Goal: Contribute content: Contribute content

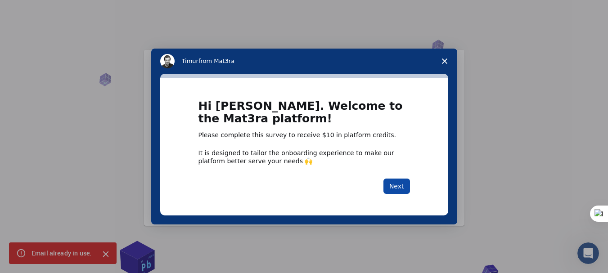
click at [398, 187] on button "Next" at bounding box center [397, 186] width 27 height 15
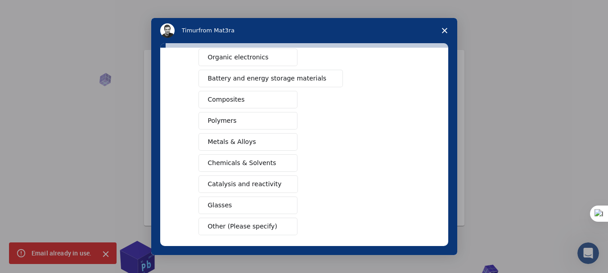
scroll to position [135, 0]
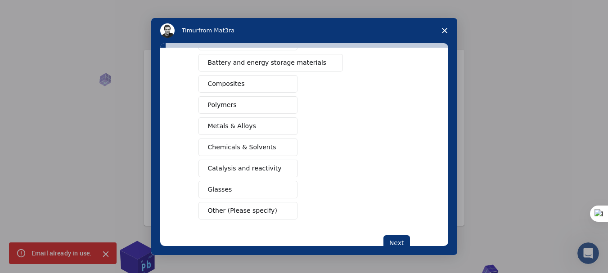
click at [241, 207] on span "Other (Please specify)" at bounding box center [242, 210] width 69 height 9
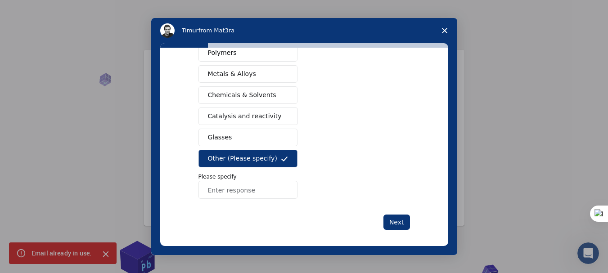
scroll to position [193, 0]
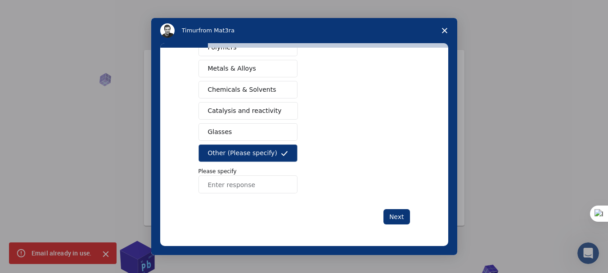
click at [241, 186] on input "Enter response" at bounding box center [248, 185] width 99 height 18
type input "c"
type input "ceramics"
click at [399, 218] on button "Next" at bounding box center [397, 216] width 27 height 15
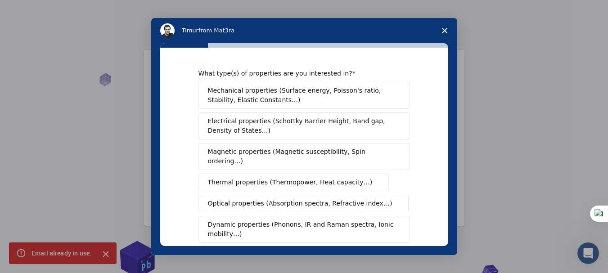
click at [238, 100] on span "Mechanical properties (Surface energy, Poisson's ratio, Stability, Elastic Cons…" at bounding box center [302, 95] width 188 height 19
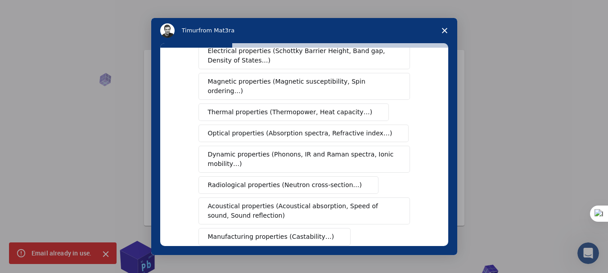
scroll to position [90, 0]
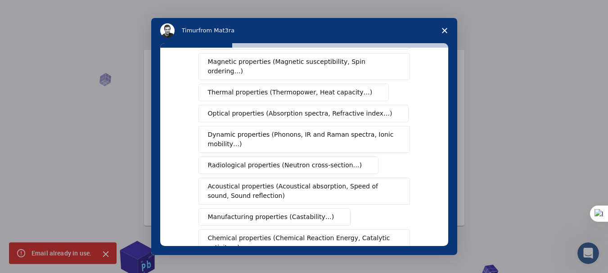
click at [243, 109] on span "Optical properties (Absorption spectra, Refractive index…)" at bounding box center [300, 113] width 185 height 9
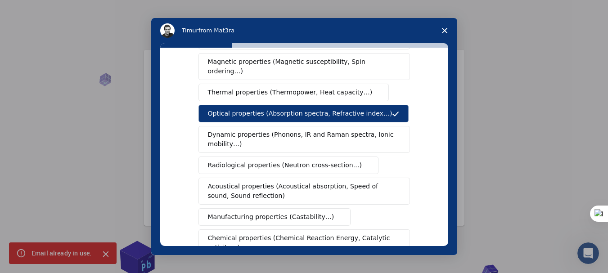
click at [243, 88] on span "Thermal properties (Thermopower, Heat capacity…)" at bounding box center [290, 92] width 165 height 9
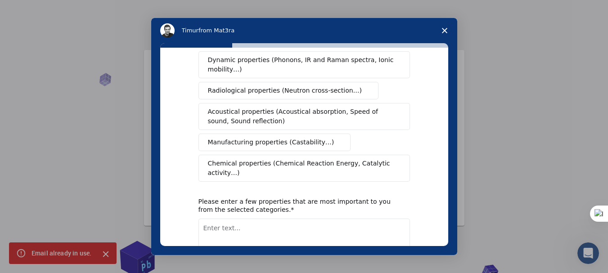
scroll to position [180, 0]
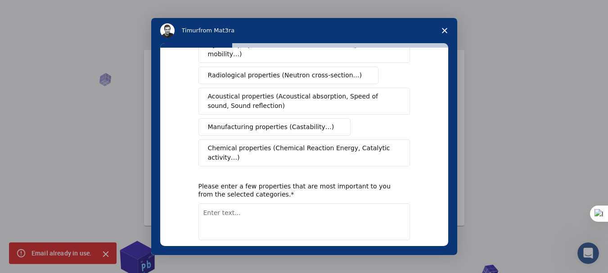
click at [258, 122] on span "Manufacturing properties (Castability…)" at bounding box center [271, 126] width 127 height 9
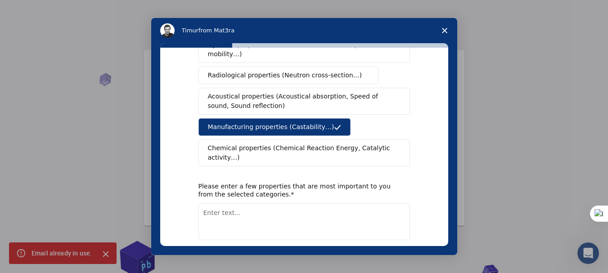
scroll to position [208, 0]
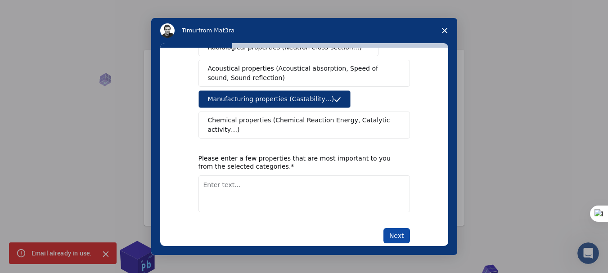
click at [393, 228] on button "Next" at bounding box center [397, 235] width 27 height 15
click at [252, 182] on textarea "Enter text..." at bounding box center [305, 194] width 212 height 37
type textarea "porous"
click at [390, 228] on button "Next" at bounding box center [397, 235] width 27 height 15
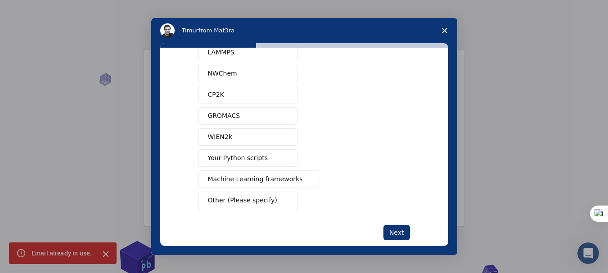
scroll to position [96, 0]
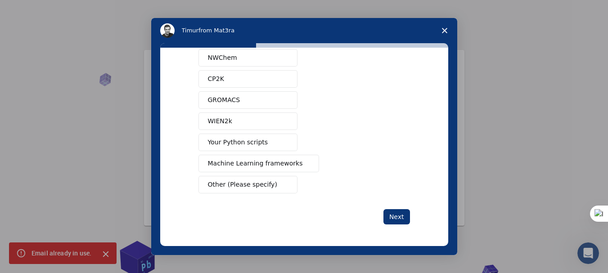
click at [268, 188] on button "Other (Please specify)" at bounding box center [248, 185] width 99 height 18
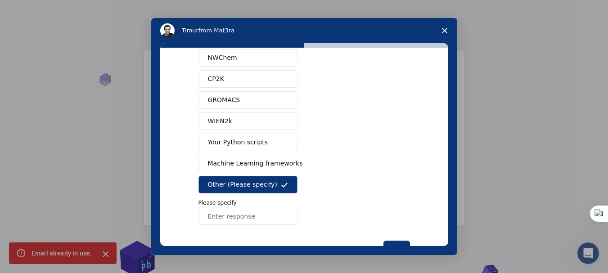
click at [253, 159] on span "Machine Learning frameworks" at bounding box center [255, 163] width 95 height 9
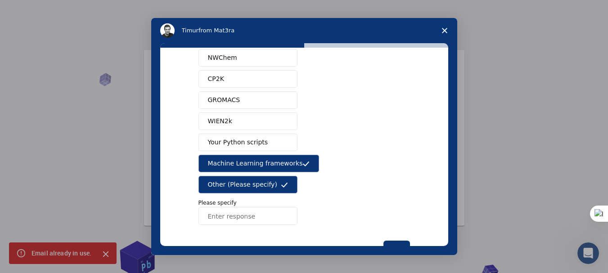
click at [254, 179] on button "Other (Please specify)" at bounding box center [248, 185] width 99 height 18
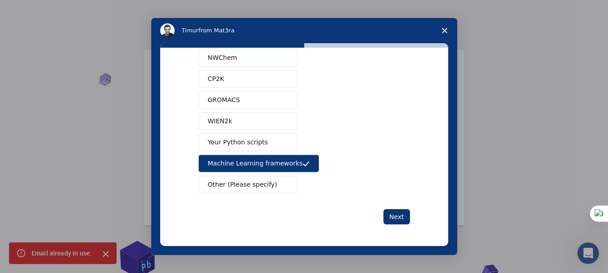
click at [250, 158] on button "Machine Learning frameworks" at bounding box center [259, 164] width 121 height 18
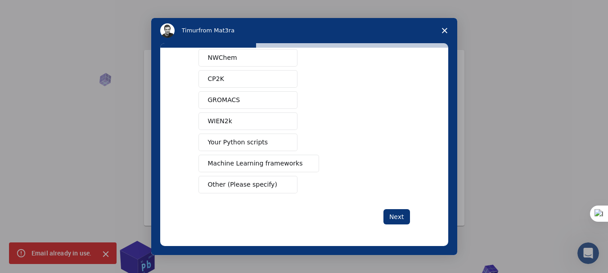
scroll to position [6, 0]
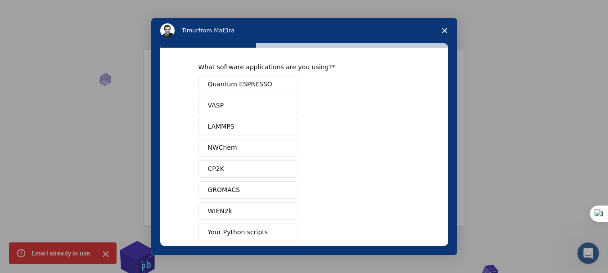
click at [233, 128] on button "LAMMPS" at bounding box center [248, 127] width 99 height 18
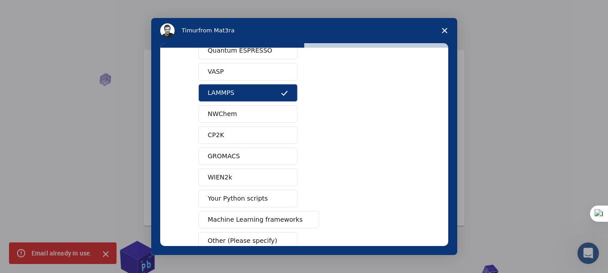
scroll to position [96, 0]
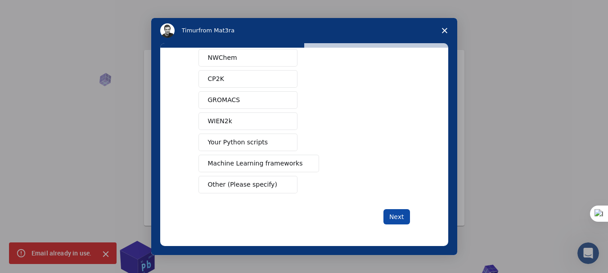
click at [390, 216] on button "Next" at bounding box center [397, 216] width 27 height 15
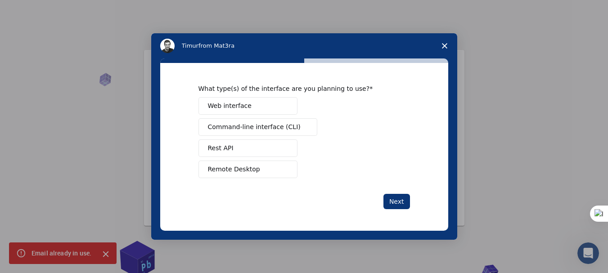
scroll to position [0, 0]
click at [393, 217] on div "What type(s) of the interface are you planning to use? Web interface Command-li…" at bounding box center [304, 147] width 288 height 168
click at [325, 94] on div "What type(s) of the interface are you planning to use? Web interface Command-li…" at bounding box center [305, 132] width 212 height 94
click at [273, 115] on div "Web interface Command-line interface (CLI) Rest API Remote Desktop" at bounding box center [305, 137] width 212 height 81
click at [270, 178] on div "Web interface Command-line interface (CLI) Rest API Remote Desktop" at bounding box center [305, 137] width 212 height 81
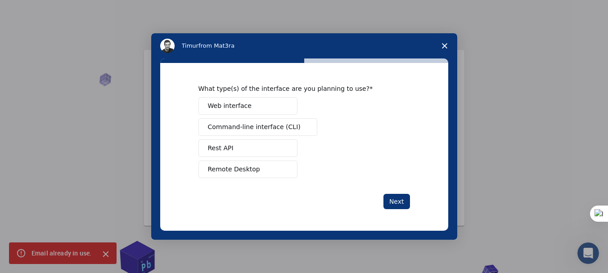
click at [269, 172] on button "Remote Desktop" at bounding box center [248, 170] width 99 height 18
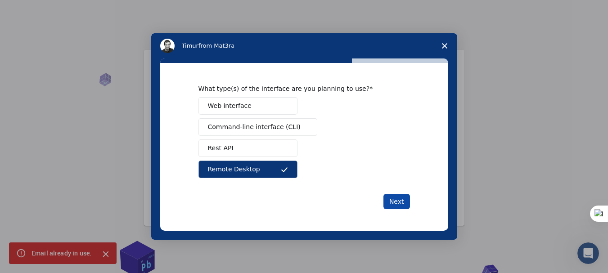
click at [402, 199] on button "Next" at bounding box center [397, 201] width 27 height 15
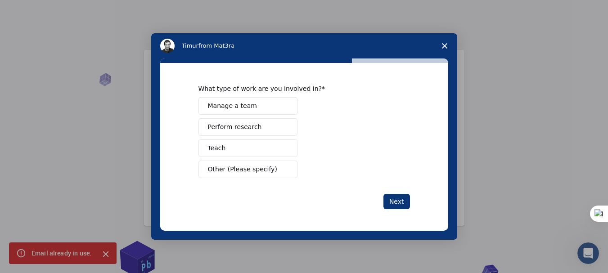
click at [262, 150] on button "Teach" at bounding box center [248, 149] width 99 height 18
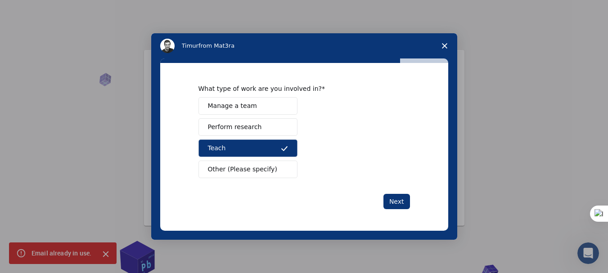
click at [250, 122] on button "Perform research" at bounding box center [248, 127] width 99 height 18
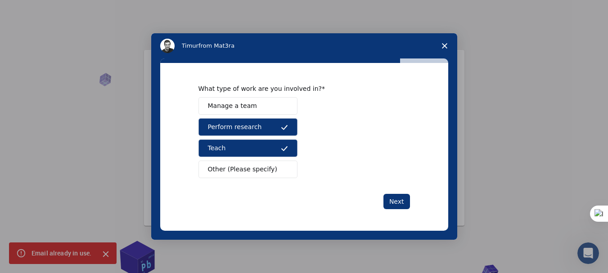
click at [250, 151] on button "Teach" at bounding box center [248, 149] width 99 height 18
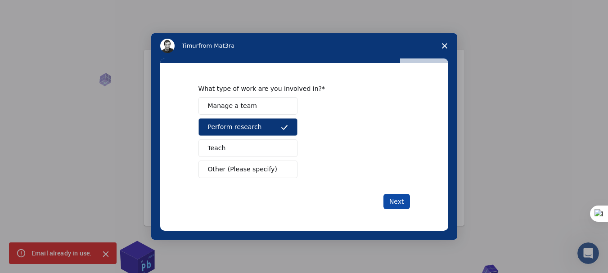
click at [401, 201] on button "Next" at bounding box center [397, 201] width 27 height 15
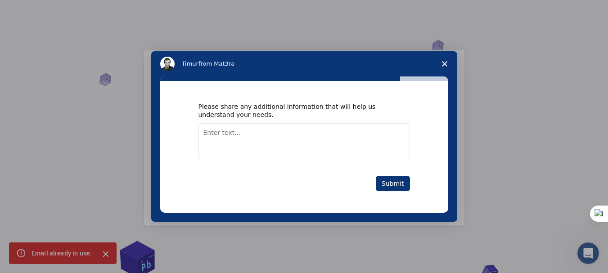
click at [335, 138] on textarea "Enter text..." at bounding box center [305, 141] width 212 height 37
click at [247, 133] on textarea "porous material structure" at bounding box center [305, 141] width 212 height 37
type textarea "porous ceramic-based material structure"
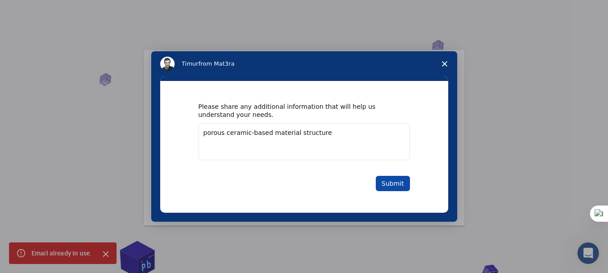
click at [410, 185] on button "Submit" at bounding box center [393, 183] width 34 height 15
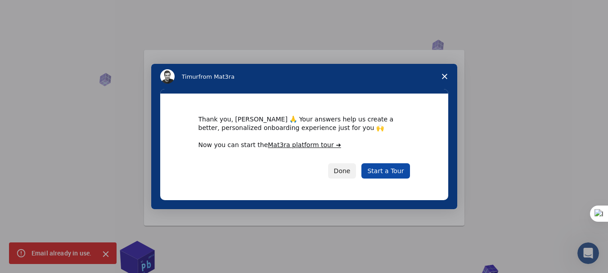
click at [395, 173] on link "Start a Tour" at bounding box center [386, 170] width 48 height 15
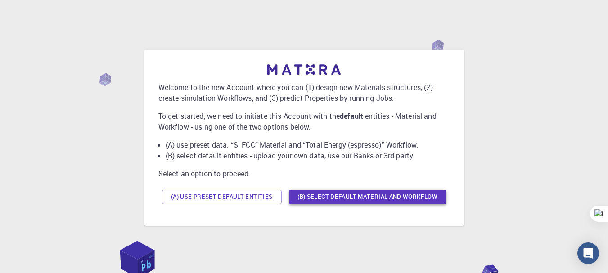
click at [317, 199] on button "(B) Select default material and workflow" at bounding box center [368, 197] width 158 height 14
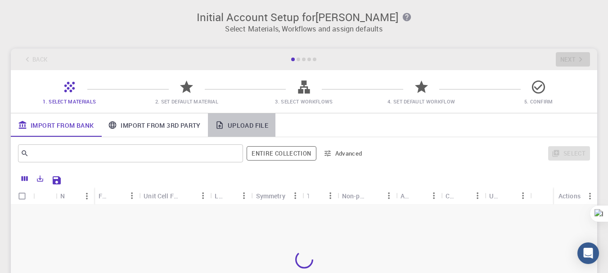
click at [246, 126] on link "Upload File" at bounding box center [242, 124] width 68 height 23
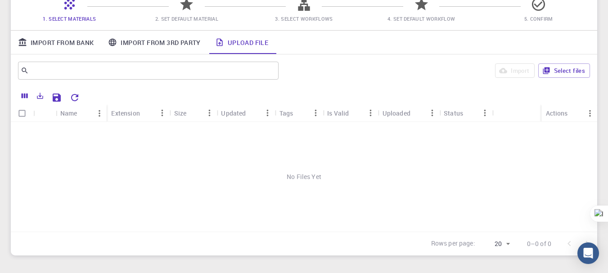
scroll to position [90, 0]
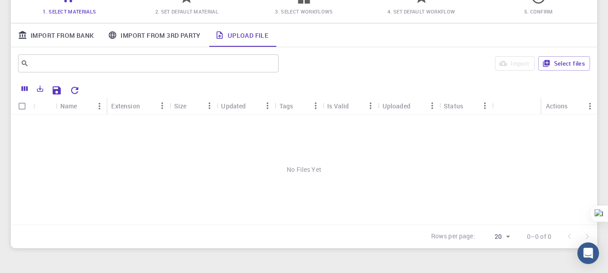
click at [73, 39] on link "Import From Bank" at bounding box center [56, 34] width 90 height 23
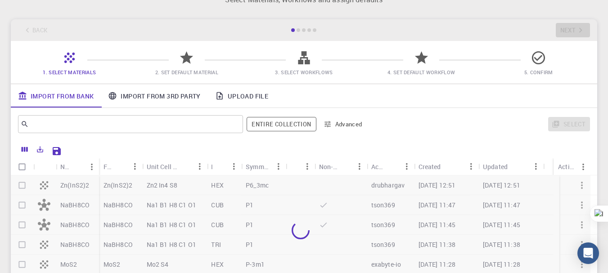
scroll to position [45, 0]
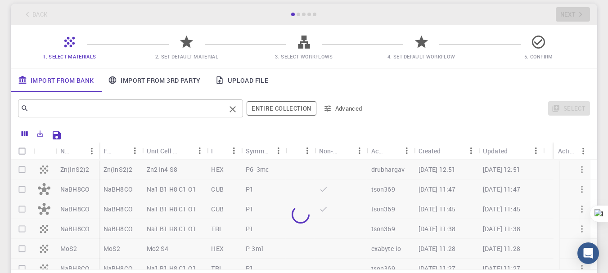
click at [121, 105] on input "text" at bounding box center [127, 108] width 197 height 13
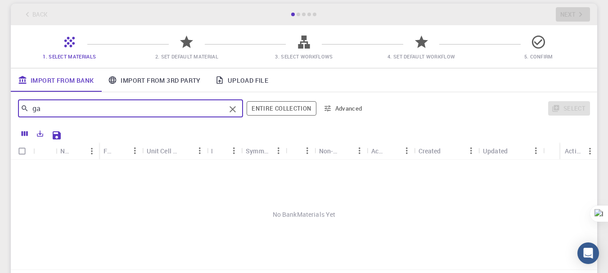
type input "g"
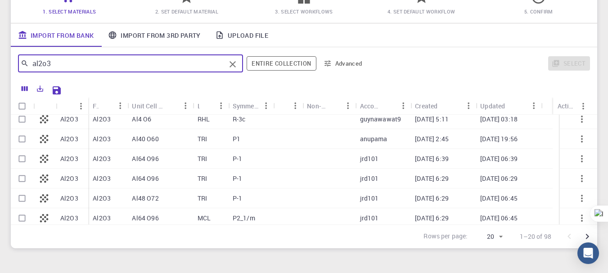
type input "al2o3"
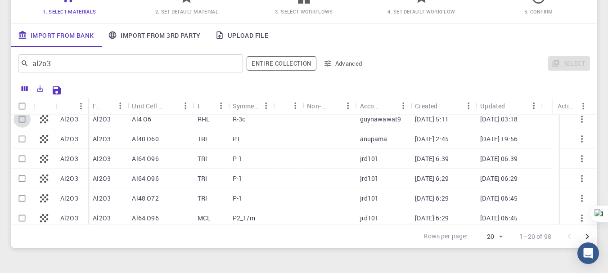
click at [19, 120] on input "Select row" at bounding box center [22, 119] width 17 height 17
checkbox input "true"
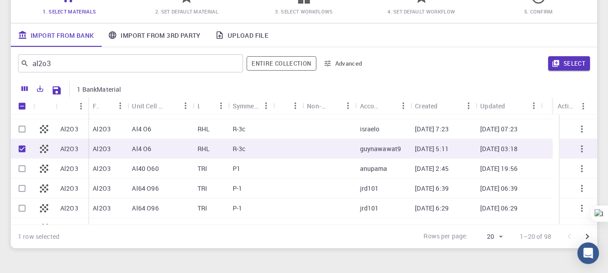
scroll to position [0, 0]
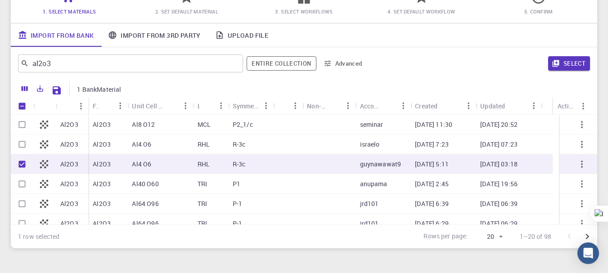
click at [568, 63] on button "Select" at bounding box center [569, 63] width 42 height 14
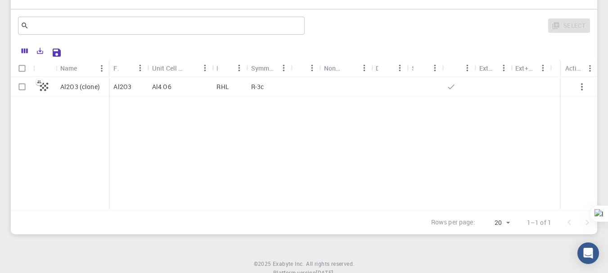
scroll to position [45, 0]
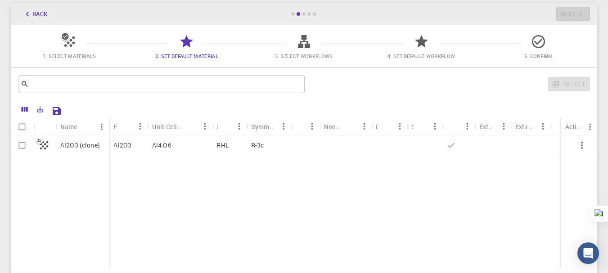
click at [23, 149] on input "Select row" at bounding box center [22, 145] width 17 height 17
checkbox input "true"
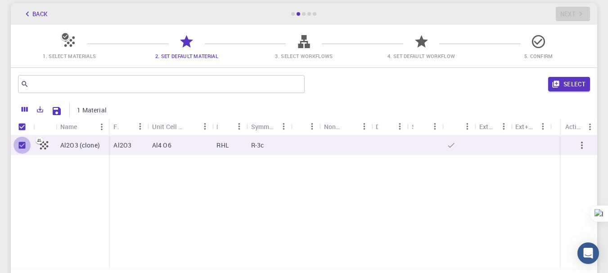
click at [23, 152] on input "Unselect row" at bounding box center [22, 145] width 17 height 17
checkbox input "false"
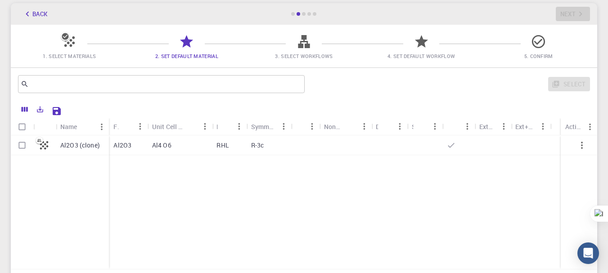
click at [258, 144] on p "R-3c" at bounding box center [257, 145] width 13 height 9
checkbox input "true"
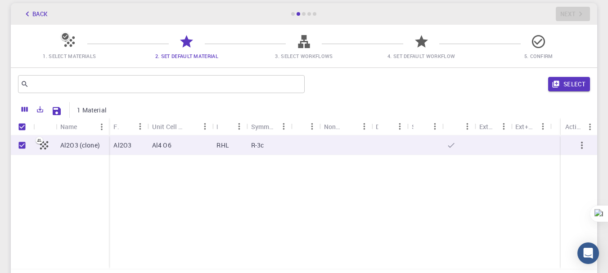
click at [297, 47] on icon at bounding box center [304, 42] width 16 height 16
click at [304, 45] on icon at bounding box center [304, 41] width 12 height 13
click at [304, 45] on icon at bounding box center [304, 42] width 16 height 16
click at [137, 129] on icon "Menu" at bounding box center [141, 127] width 10 height 10
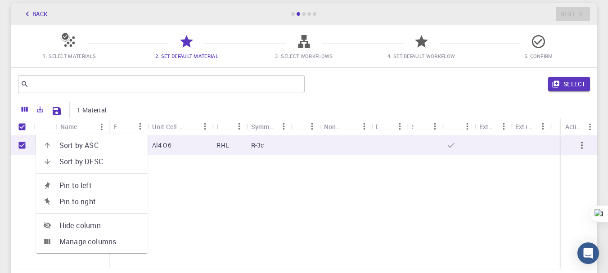
click at [137, 129] on icon "Menu" at bounding box center [141, 127] width 10 height 10
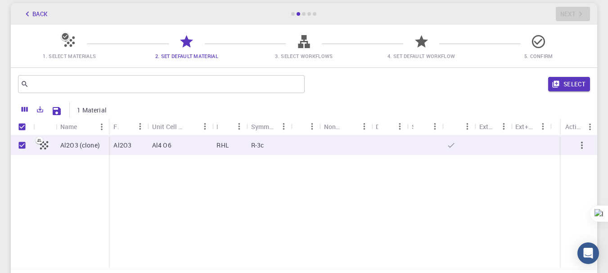
click at [210, 184] on div "Al2O3 (clone) Al2O3 Al4 O6 RHL R-3c" at bounding box center [304, 203] width 587 height 134
click at [211, 184] on div "Al2O3 (clone) Al2O3 Al4 O6 RHL R-3c" at bounding box center [304, 203] width 587 height 134
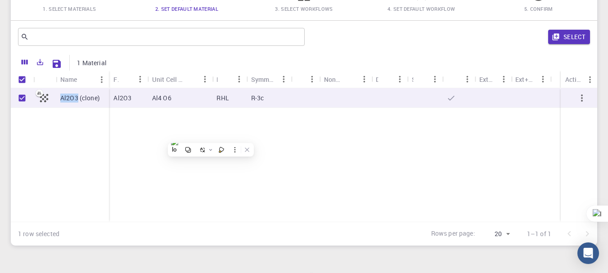
scroll to position [136, 0]
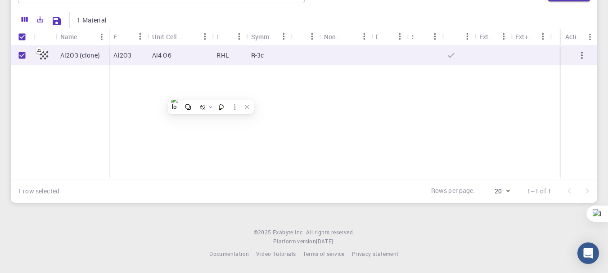
click at [315, 142] on div "Al2O3 (clone) Al2O3 Al4 O6 RHL R-3c" at bounding box center [304, 112] width 587 height 134
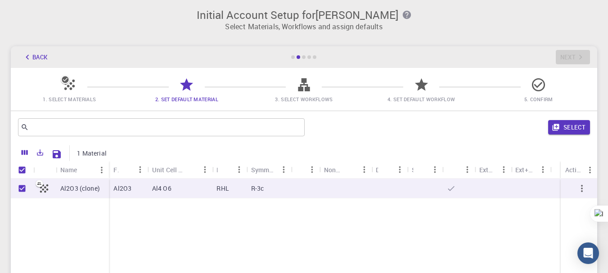
scroll to position [0, 0]
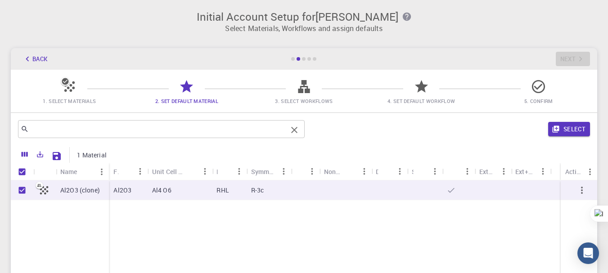
click at [141, 132] on input "text" at bounding box center [158, 129] width 258 height 13
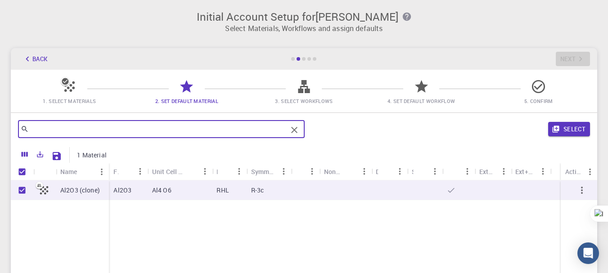
click at [144, 149] on div at bounding box center [342, 155] width 461 height 16
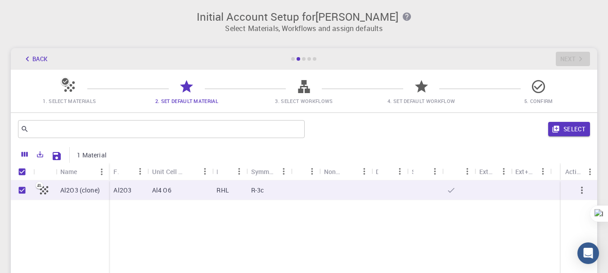
click at [306, 91] on icon at bounding box center [304, 86] width 12 height 13
click at [303, 60] on div at bounding box center [304, 59] width 4 height 4
click at [295, 100] on span "3. Select Workflows" at bounding box center [304, 101] width 58 height 7
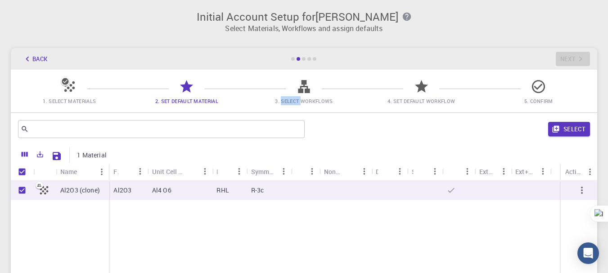
click at [295, 100] on span "3. Select Workflows" at bounding box center [304, 101] width 58 height 7
drag, startPoint x: 313, startPoint y: 94, endPoint x: 319, endPoint y: 93, distance: 6.4
click at [313, 94] on span "3. Select Workflows" at bounding box center [304, 94] width 110 height 21
click at [374, 89] on span "4. Set Default Workflow" at bounding box center [422, 94] width 110 height 21
click at [269, 95] on span "3. Select Workflows" at bounding box center [304, 94] width 110 height 21
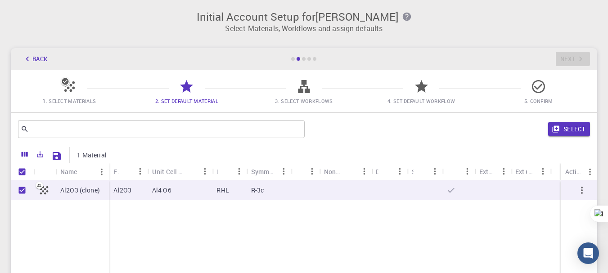
click at [336, 89] on span at bounding box center [363, 89] width 82 height 0
click at [332, 90] on span "3. Select Workflows" at bounding box center [304, 94] width 110 height 21
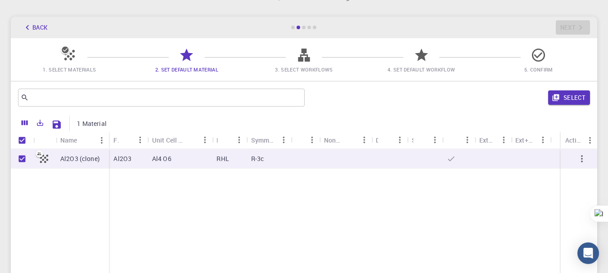
scroll to position [45, 0]
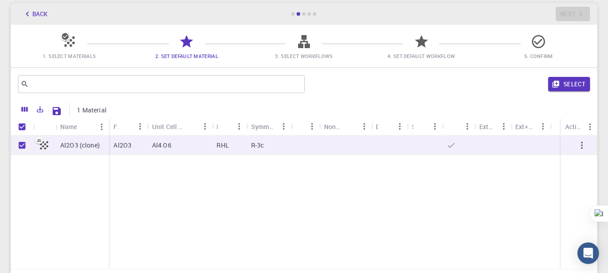
click at [190, 147] on div "Al4 O6" at bounding box center [180, 146] width 64 height 20
checkbox input "false"
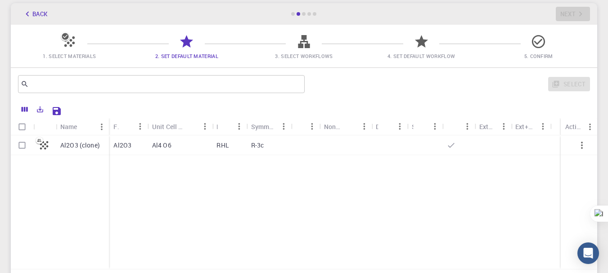
click at [189, 182] on div "Al2O3 (clone) Al2O3 Al4 O6 RHL R-3c" at bounding box center [304, 203] width 587 height 134
click at [579, 140] on icon "button" at bounding box center [582, 145] width 11 height 11
click at [576, 177] on div at bounding box center [579, 203] width 36 height 134
click at [585, 148] on icon "button" at bounding box center [582, 145] width 11 height 11
click at [408, 191] on div "Al2O3 (clone) Al2O3 Al4 O6 RHL R-3c" at bounding box center [304, 203] width 587 height 134
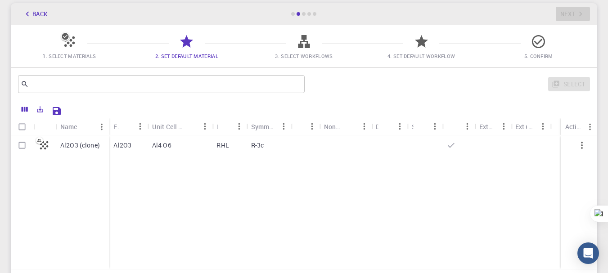
click at [324, 145] on div at bounding box center [346, 146] width 52 height 20
checkbox input "true"
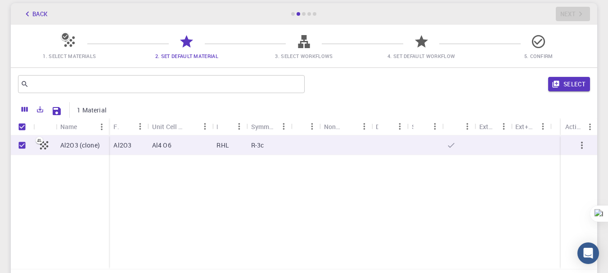
click at [324, 145] on div at bounding box center [346, 146] width 52 height 20
checkbox input "false"
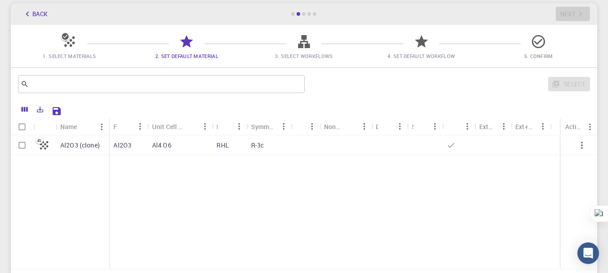
click at [324, 145] on div at bounding box center [346, 146] width 52 height 20
checkbox input "true"
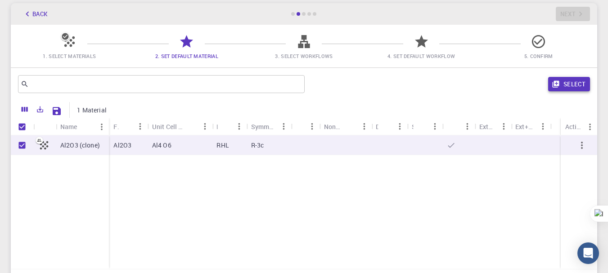
click at [575, 89] on button "Select" at bounding box center [569, 84] width 42 height 14
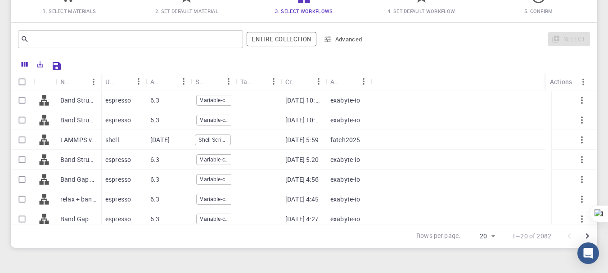
scroll to position [0, 0]
click at [76, 100] on p "Band Structure (LDA)" at bounding box center [78, 100] width 36 height 9
checkbox input "true"
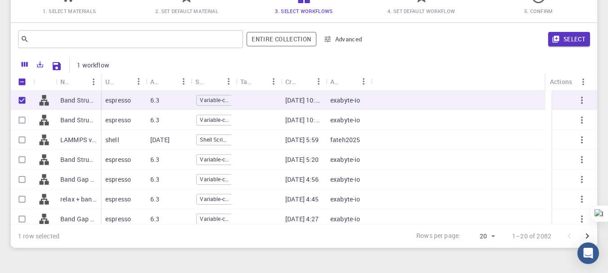
click at [81, 134] on div "LAMMPS via Shell script Workflow (clone)" at bounding box center [78, 140] width 45 height 20
checkbox input "true"
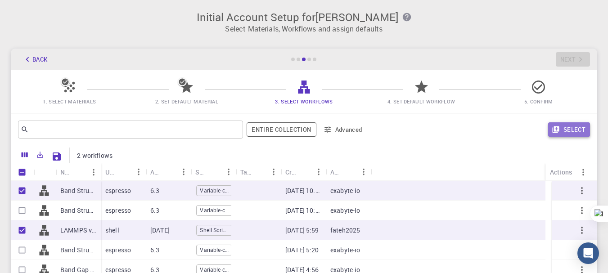
click at [580, 127] on button "Select" at bounding box center [569, 129] width 42 height 14
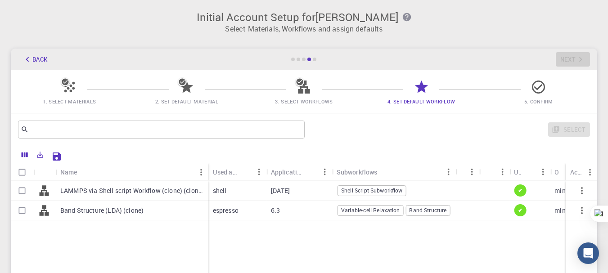
click at [69, 192] on p "LAMMPS via Shell script Workflow (clone) (clone)" at bounding box center [132, 190] width 144 height 9
checkbox input "true"
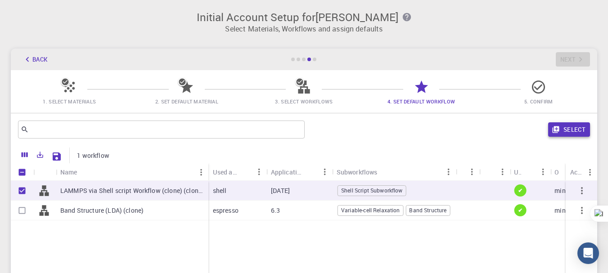
click at [566, 132] on button "Select" at bounding box center [569, 129] width 42 height 14
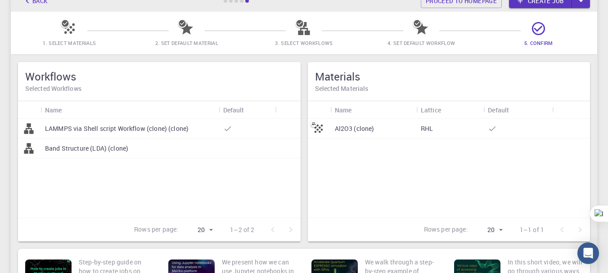
scroll to position [45, 0]
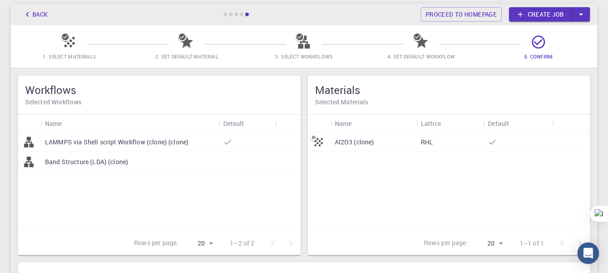
click at [585, 13] on icon "button" at bounding box center [581, 14] width 10 height 10
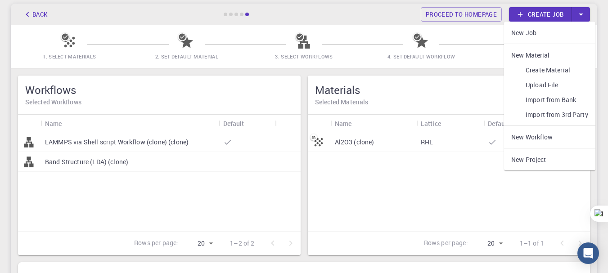
click at [531, 16] on link "Create job" at bounding box center [540, 14] width 63 height 14
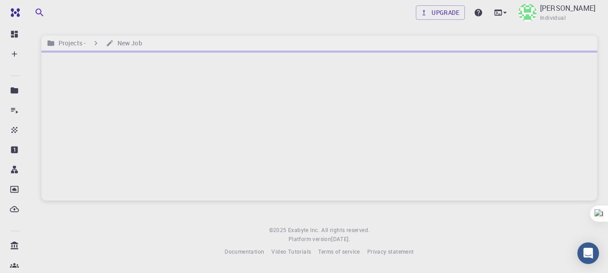
click at [458, 185] on div at bounding box center [319, 126] width 556 height 150
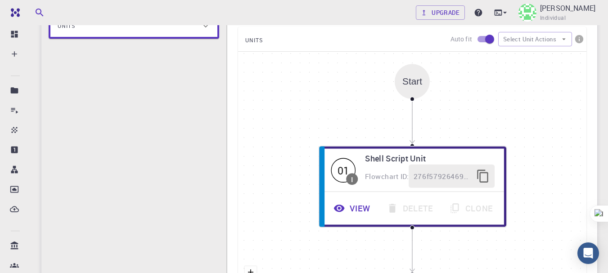
scroll to position [225, 0]
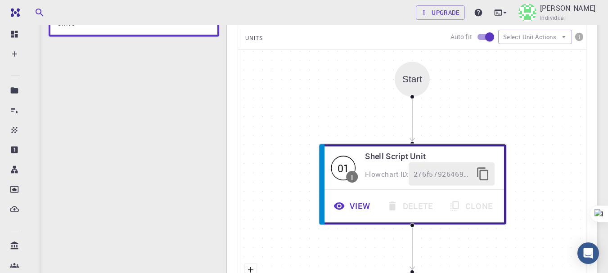
click at [413, 84] on div "Start" at bounding box center [413, 79] width 20 height 10
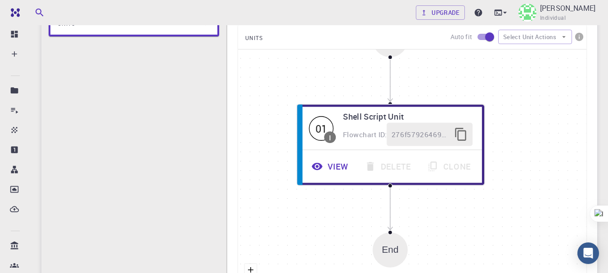
drag, startPoint x: 416, startPoint y: 86, endPoint x: 385, endPoint y: 40, distance: 55.6
click at [386, 27] on div "UNITS Auto fit Select Unit Actions Start 01 I Shell Script Unit Flowchart ID: 2…" at bounding box center [412, 172] width 349 height 295
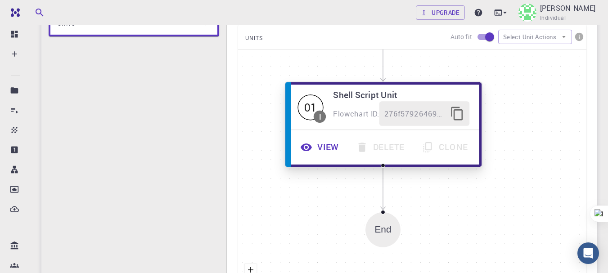
click at [363, 131] on div "View Delete Clone" at bounding box center [383, 147] width 191 height 34
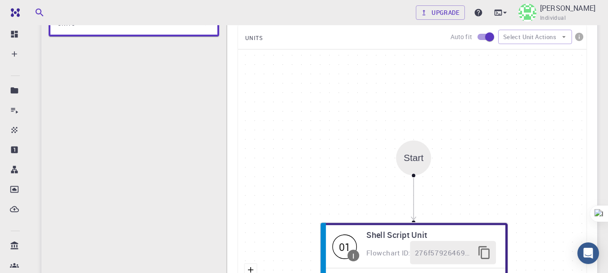
drag, startPoint x: 403, startPoint y: 74, endPoint x: 402, endPoint y: 181, distance: 107.2
click at [404, 163] on div "Start" at bounding box center [414, 158] width 20 height 10
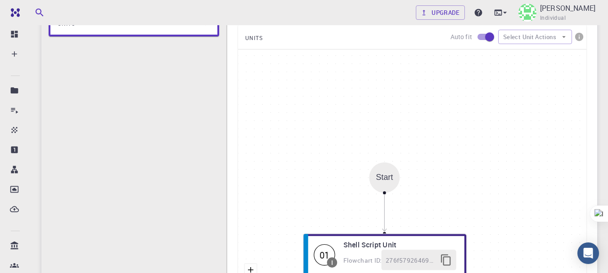
drag, startPoint x: 426, startPoint y: 172, endPoint x: 432, endPoint y: 63, distance: 109.2
click at [432, 63] on div "Start 01 I Shell Script Unit Flowchart ID: 276f579264693f2a7017ed91 View Delete…" at bounding box center [412, 185] width 349 height 270
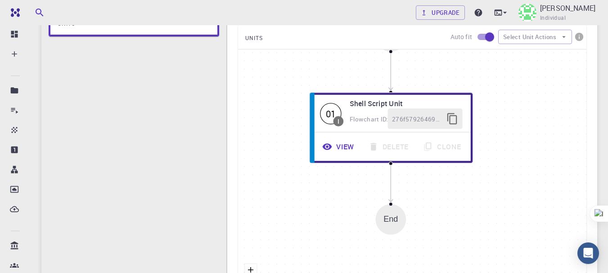
drag, startPoint x: 463, startPoint y: 134, endPoint x: 462, endPoint y: 85, distance: 48.6
click at [462, 85] on div "Start 01 I Shell Script Unit Flowchart ID: 276f579264693f2a7017ed91 View Delete…" at bounding box center [412, 185] width 349 height 270
click at [516, 44] on div "Auto fit Select Unit Actions" at bounding box center [519, 36] width 136 height 17
click at [519, 38] on button "Select Unit Actions" at bounding box center [535, 37] width 74 height 14
click at [523, 55] on span "Collapse units" at bounding box center [543, 54] width 44 height 9
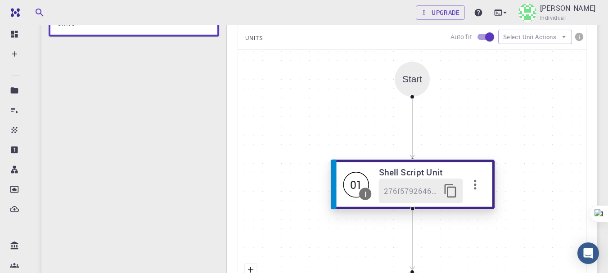
click at [455, 192] on icon "button" at bounding box center [450, 192] width 12 height 14
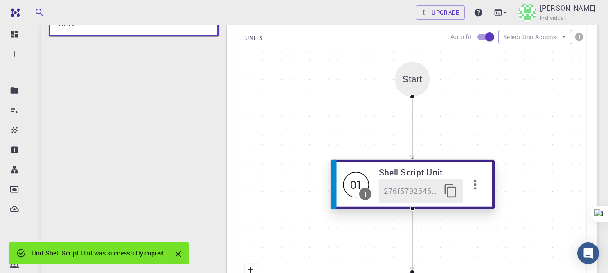
click at [475, 187] on icon "button" at bounding box center [475, 185] width 2 height 10
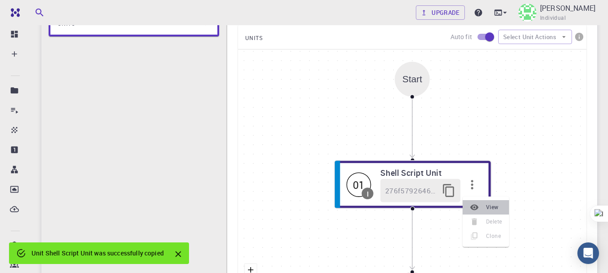
click at [480, 204] on div at bounding box center [478, 207] width 16 height 9
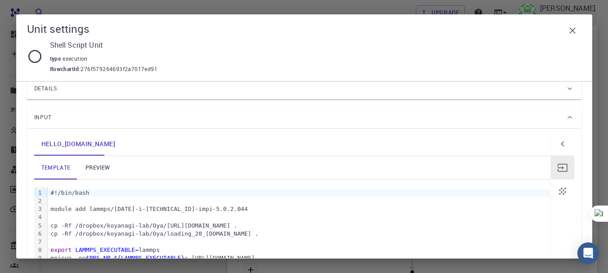
scroll to position [0, 0]
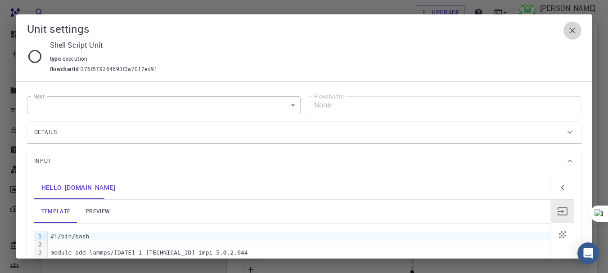
click at [569, 27] on icon "button" at bounding box center [572, 30] width 11 height 11
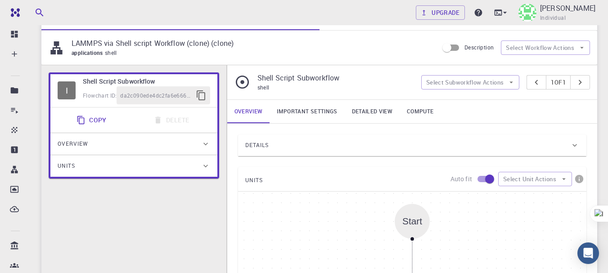
scroll to position [135, 0]
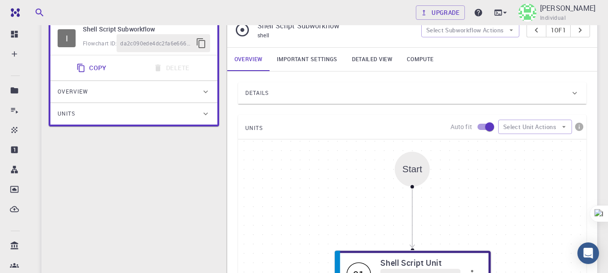
click at [477, 129] on input "checkbox" at bounding box center [489, 126] width 51 height 17
click at [491, 126] on input "checkbox" at bounding box center [480, 126] width 51 height 17
checkbox input "true"
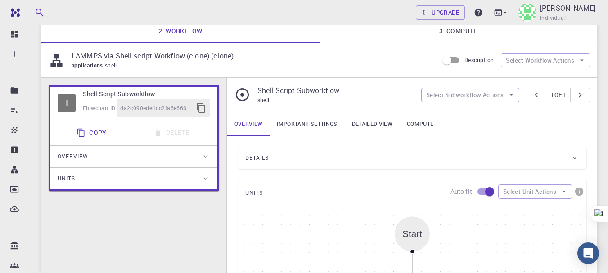
scroll to position [0, 0]
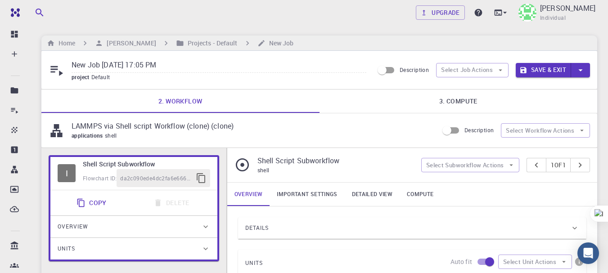
click at [205, 226] on icon at bounding box center [205, 226] width 9 height 9
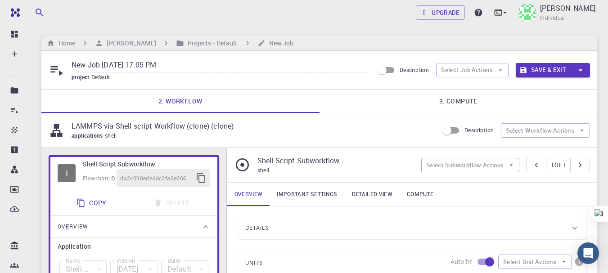
scroll to position [135, 0]
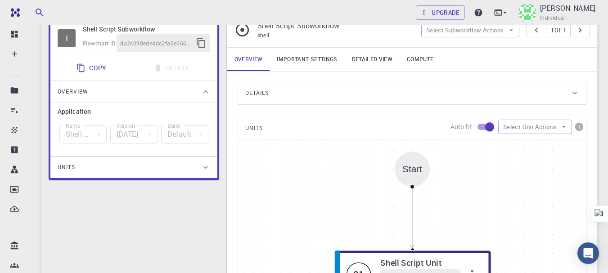
click at [210, 175] on div "Units" at bounding box center [133, 168] width 167 height 22
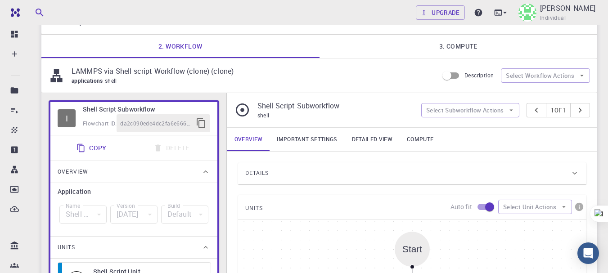
scroll to position [0, 0]
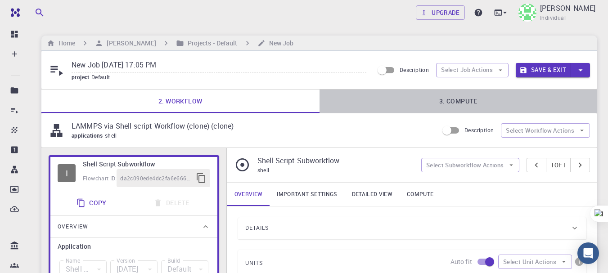
click at [451, 105] on link "3. Compute" at bounding box center [459, 101] width 278 height 23
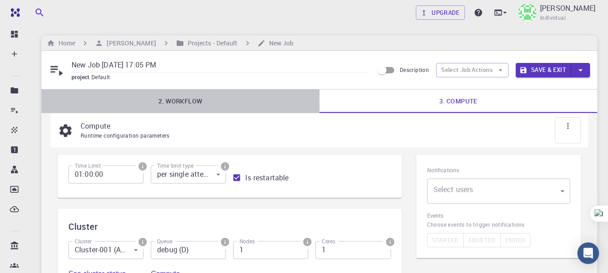
click at [168, 95] on link "2. Workflow" at bounding box center [180, 101] width 278 height 23
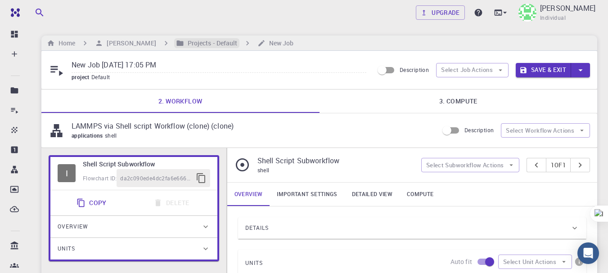
click at [216, 41] on h6 "Projects - Default" at bounding box center [211, 43] width 54 height 10
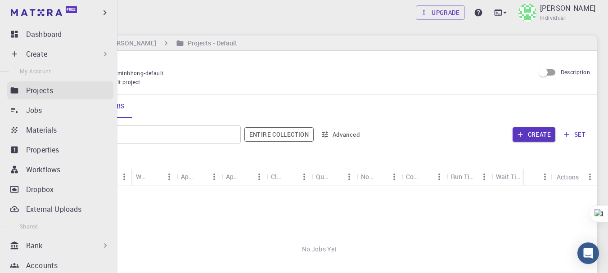
click at [37, 90] on p "Projects" at bounding box center [39, 90] width 27 height 11
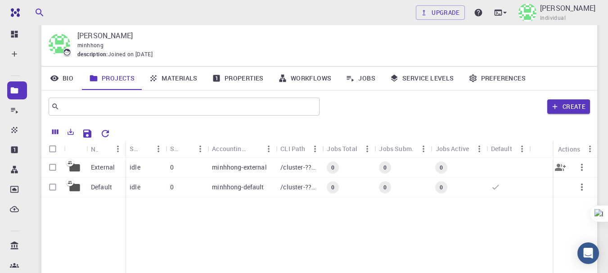
scroll to position [90, 0]
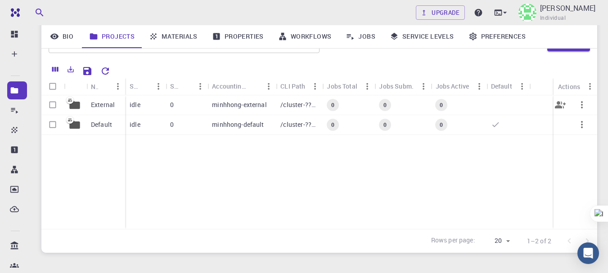
click at [51, 102] on input "Select row" at bounding box center [52, 104] width 17 height 17
checkbox input "true"
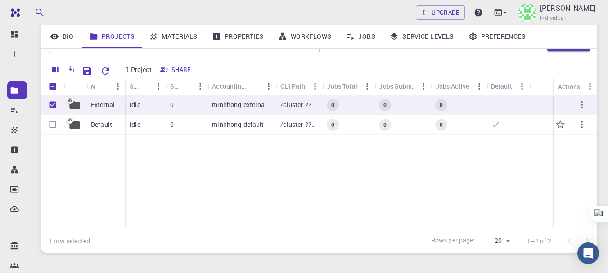
click at [52, 126] on input "Select row" at bounding box center [52, 124] width 17 height 17
checkbox input "true"
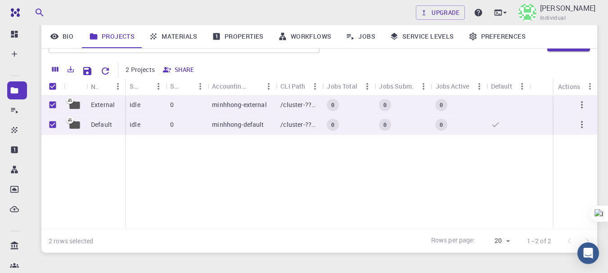
scroll to position [45, 0]
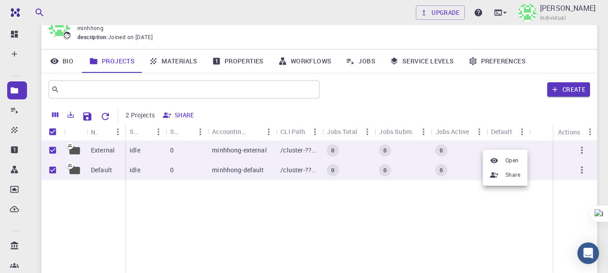
click at [508, 207] on div at bounding box center [304, 136] width 608 height 273
click at [585, 146] on icon "button" at bounding box center [582, 150] width 11 height 11
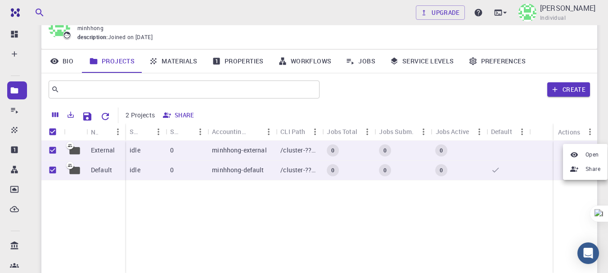
click at [544, 201] on div at bounding box center [304, 136] width 608 height 273
click at [536, 204] on div "External Default idle 0 minhhong-external /cluster-???-home/minhhong/minhhong-e…" at bounding box center [319, 208] width 556 height 134
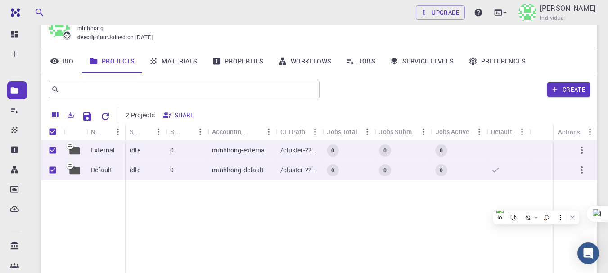
click at [480, 204] on div "External Default idle 0 minhhong-external /cluster-???-home/minhhong/minhhong-e…" at bounding box center [319, 208] width 556 height 134
click at [50, 151] on input "Unselect row" at bounding box center [52, 150] width 17 height 17
checkbox input "false"
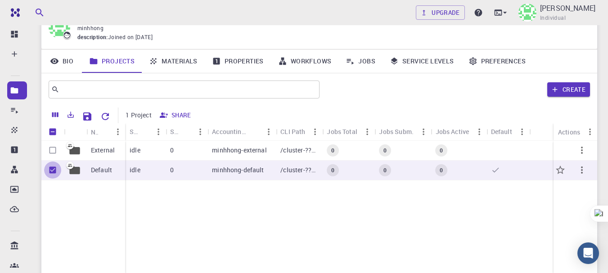
click at [49, 172] on input "Unselect row" at bounding box center [52, 170] width 17 height 17
checkbox input "false"
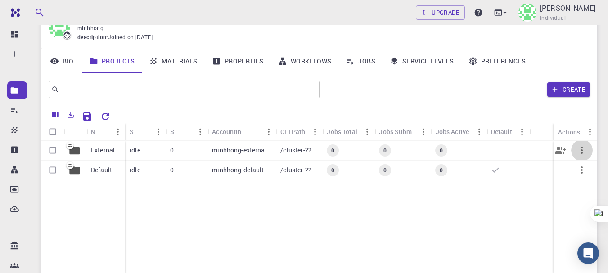
click at [585, 150] on icon "button" at bounding box center [582, 150] width 11 height 11
click at [503, 220] on div at bounding box center [304, 136] width 608 height 273
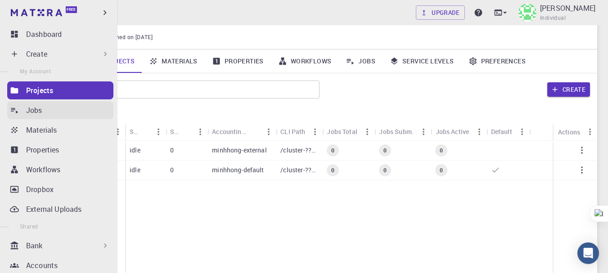
click at [63, 110] on div "Jobs" at bounding box center [69, 110] width 87 height 11
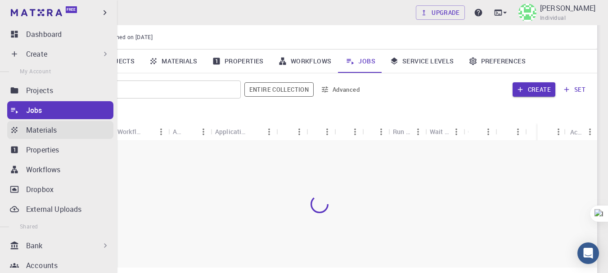
click at [66, 136] on link "Materials" at bounding box center [60, 130] width 106 height 18
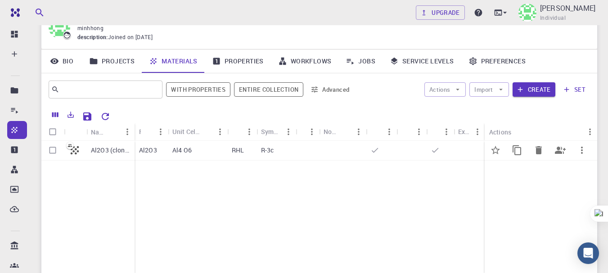
click at [54, 153] on input "Select row" at bounding box center [52, 150] width 17 height 17
checkbox input "true"
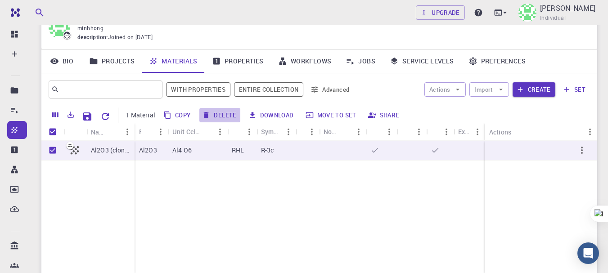
click at [226, 115] on button "Delete" at bounding box center [219, 115] width 41 height 14
checkbox input "false"
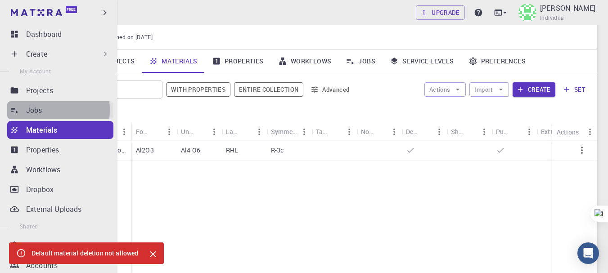
click at [30, 110] on p "Jobs" at bounding box center [34, 110] width 16 height 11
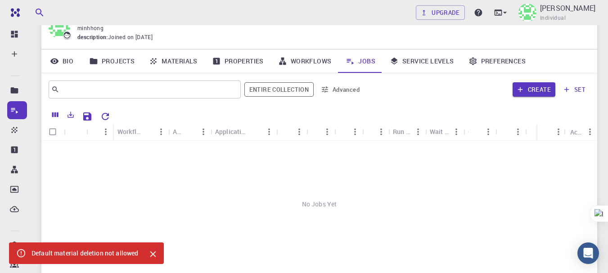
click at [211, 173] on div "No Jobs Yet" at bounding box center [319, 204] width 556 height 127
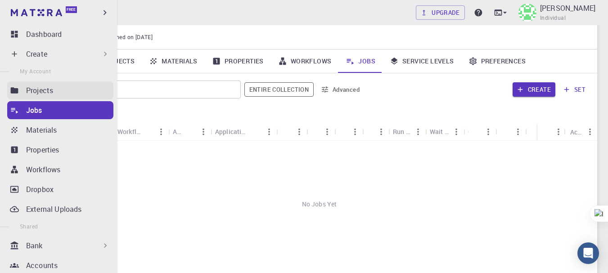
click at [10, 86] on icon at bounding box center [14, 90] width 9 height 9
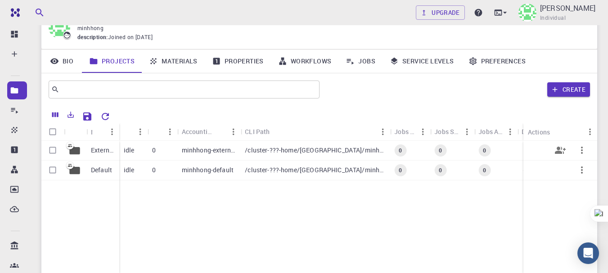
click at [56, 146] on input "Select row" at bounding box center [52, 150] width 17 height 17
checkbox input "true"
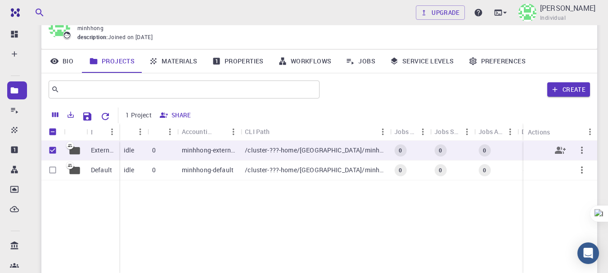
click at [56, 146] on input "Unselect row" at bounding box center [52, 150] width 17 height 17
checkbox input "false"
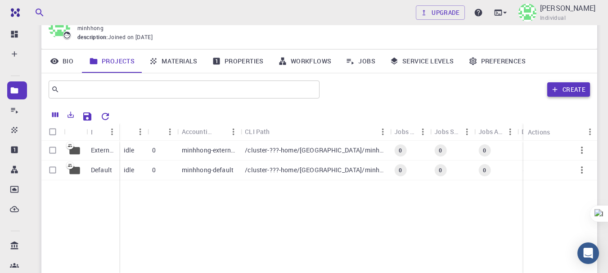
click at [573, 92] on button "Create" at bounding box center [569, 89] width 43 height 14
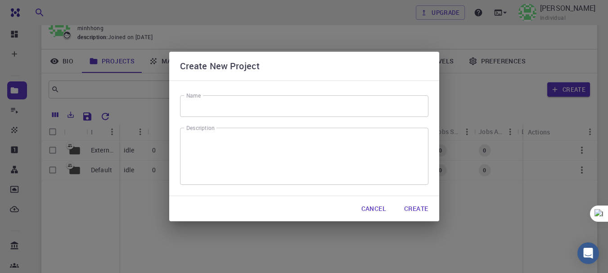
click at [234, 98] on input "Name" at bounding box center [304, 106] width 249 height 22
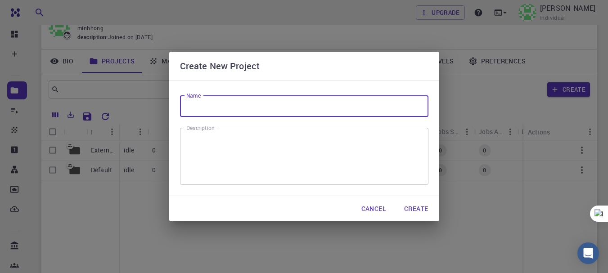
click at [238, 183] on div "x Description" at bounding box center [304, 156] width 249 height 57
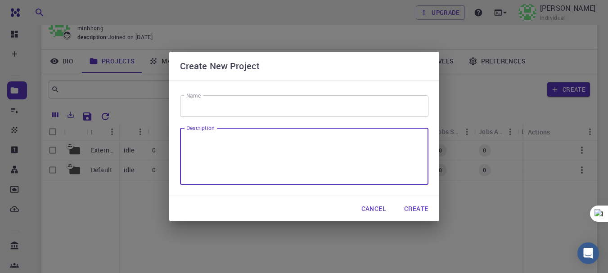
click at [379, 212] on button "Cancel" at bounding box center [373, 209] width 39 height 18
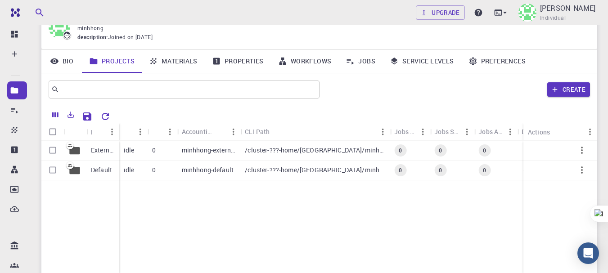
click at [244, 226] on div "External Default idle 0 minhhong-external /cluster-???-home/minhhong/minhhong-e…" at bounding box center [331, 208] width 580 height 134
click at [105, 168] on p "Default" at bounding box center [101, 170] width 21 height 9
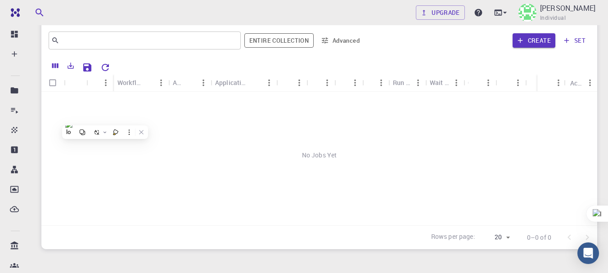
scroll to position [45, 0]
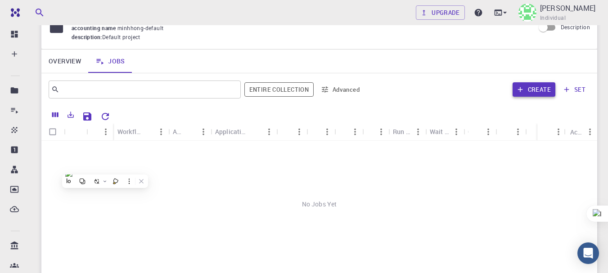
click at [531, 85] on button "Create" at bounding box center [534, 89] width 43 height 14
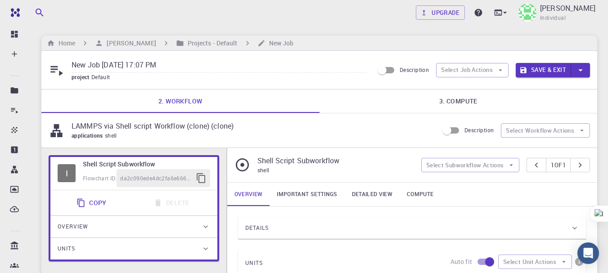
click at [578, 70] on icon "button" at bounding box center [581, 70] width 10 height 10
click at [334, 98] on div at bounding box center [304, 136] width 608 height 273
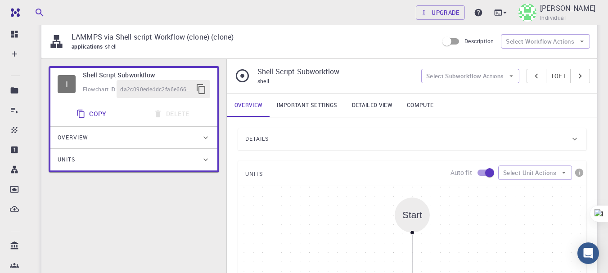
scroll to position [90, 0]
click at [299, 101] on link "Important settings" at bounding box center [307, 104] width 75 height 23
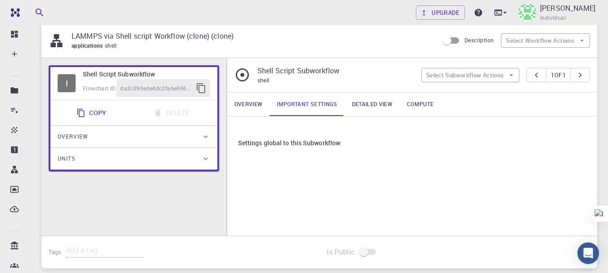
click at [379, 105] on link "Detailed view" at bounding box center [372, 104] width 55 height 23
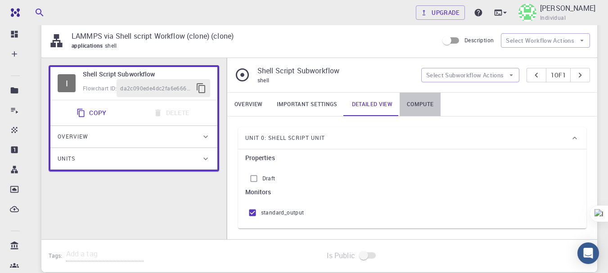
click at [417, 105] on link "Compute" at bounding box center [420, 104] width 41 height 23
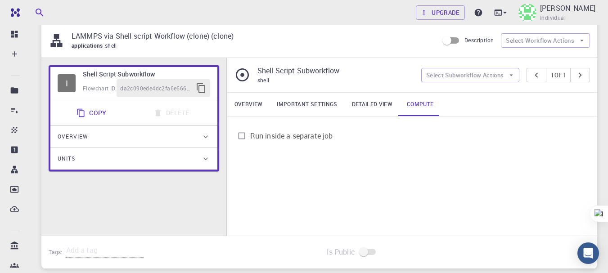
click at [262, 103] on link "Overview" at bounding box center [248, 104] width 43 height 23
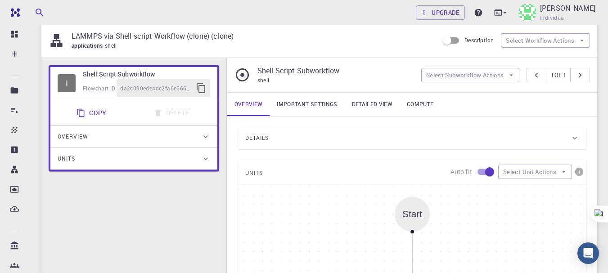
click at [202, 138] on icon at bounding box center [205, 136] width 9 height 9
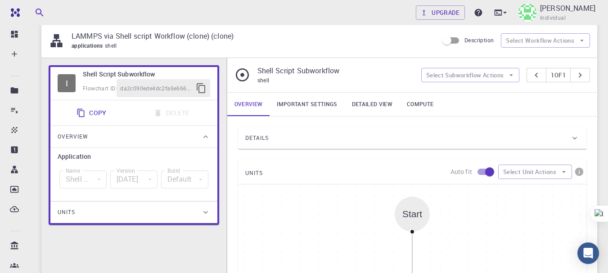
click at [196, 205] on div "Units" at bounding box center [130, 212] width 144 height 14
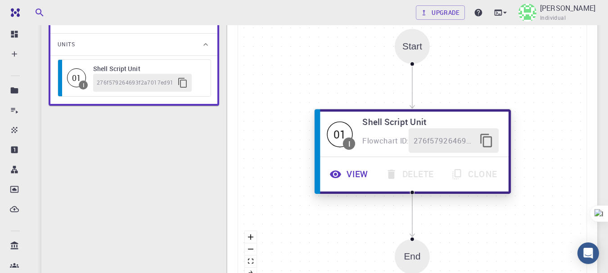
scroll to position [270, 0]
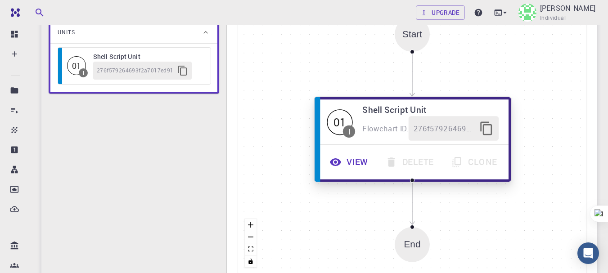
click at [407, 166] on div "View Delete Clone" at bounding box center [413, 162] width 182 height 25
click at [407, 165] on div "View Delete Clone" at bounding box center [413, 162] width 182 height 25
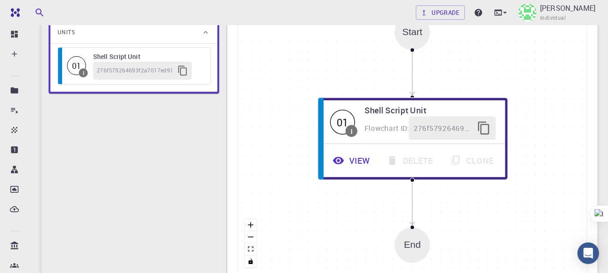
click at [300, 159] on div "Start 01 I Shell Script Unit Flowchart ID: 276f579264693f2a7017ed91 View Delete…" at bounding box center [412, 140] width 349 height 270
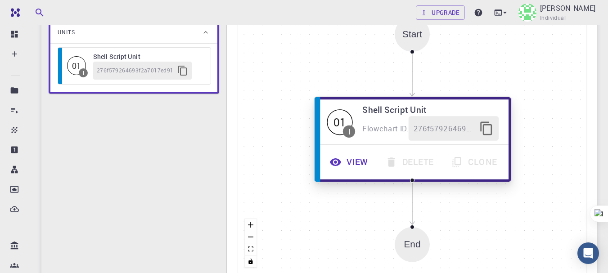
click at [432, 159] on div "View Delete Clone" at bounding box center [413, 162] width 182 height 25
click at [434, 133] on span "276f579264693f2a7017ed91" at bounding box center [444, 128] width 61 height 12
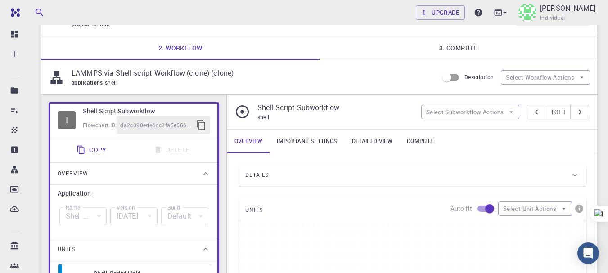
scroll to position [0, 0]
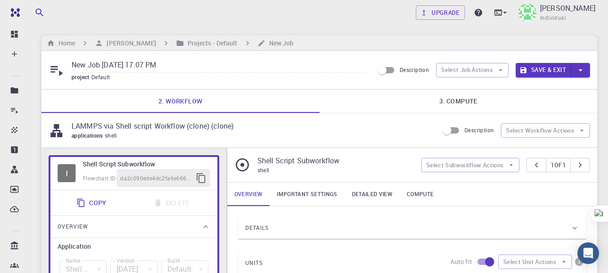
click at [581, 65] on icon "button" at bounding box center [581, 70] width 10 height 10
click at [545, 98] on li "Save" at bounding box center [541, 105] width 51 height 16
click at [590, 72] on div "New Job Aug 19, 2025, 17:07 PM project Default Description Select Job Actions S…" at bounding box center [319, 70] width 556 height 38
click at [553, 67] on button "Save" at bounding box center [554, 70] width 36 height 14
click at [576, 167] on button "pager" at bounding box center [581, 165] width 20 height 14
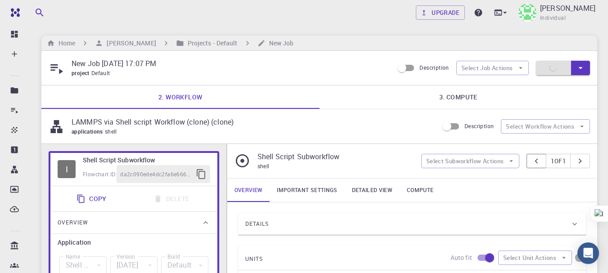
click at [532, 165] on icon "pager" at bounding box center [537, 161] width 10 height 10
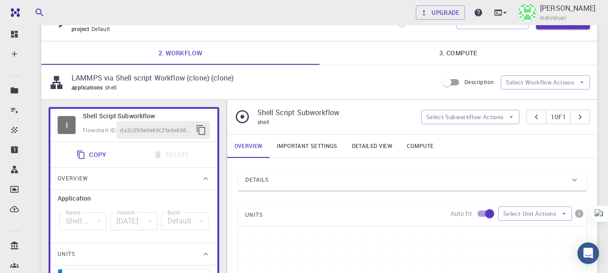
scroll to position [45, 0]
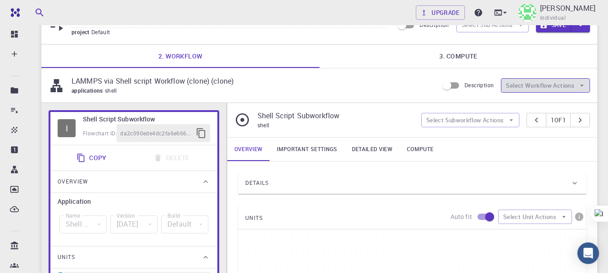
click at [535, 89] on button "Select Workflow Actions" at bounding box center [545, 85] width 89 height 14
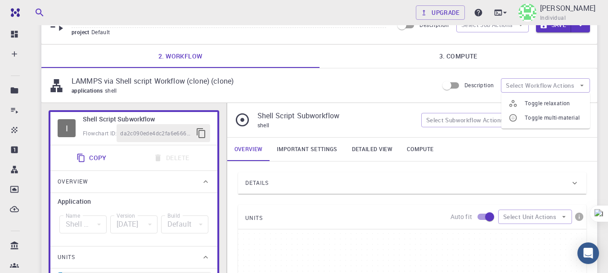
click at [425, 101] on div "LAMMPS via Shell script Workflow (clone) (clone) applications shell Description…" at bounding box center [319, 85] width 556 height 34
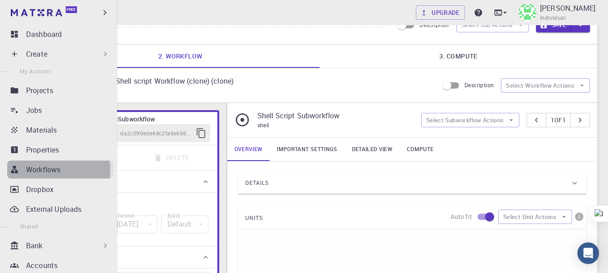
click at [52, 169] on p "Workflows" at bounding box center [43, 169] width 34 height 11
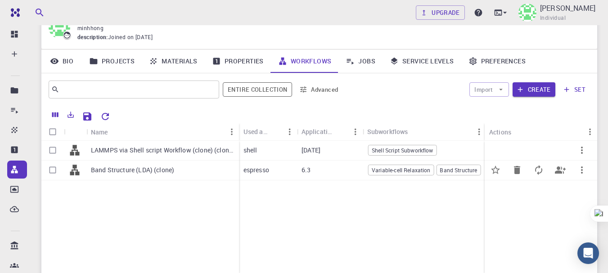
click at [55, 173] on input "Select row" at bounding box center [52, 170] width 17 height 17
checkbox input "true"
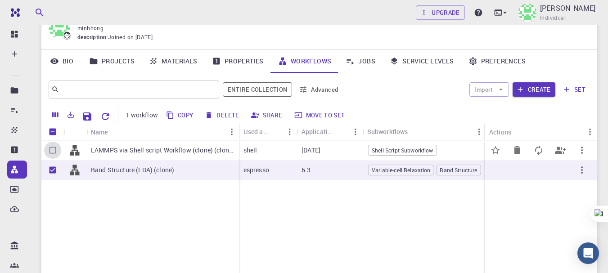
click at [52, 150] on input "Select row" at bounding box center [52, 150] width 17 height 17
checkbox input "true"
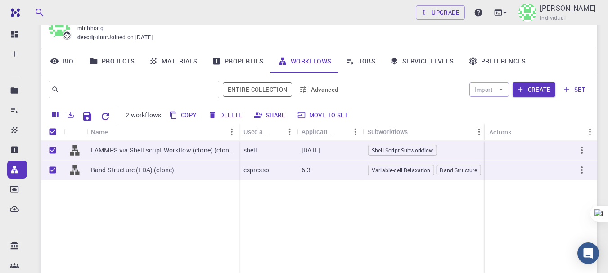
click at [221, 120] on button "Delete" at bounding box center [226, 115] width 41 height 14
click at [224, 118] on button "Delete" at bounding box center [226, 115] width 41 height 14
click at [225, 118] on button "Delete" at bounding box center [226, 115] width 41 height 14
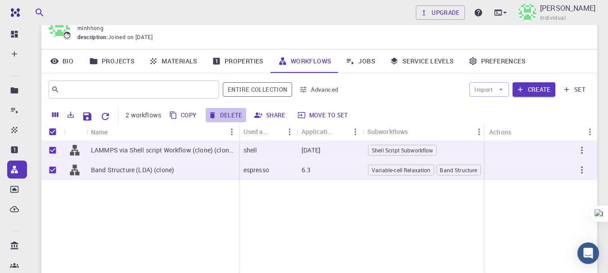
click at [225, 118] on button "Delete" at bounding box center [226, 115] width 41 height 14
click at [390, 238] on div "LAMMPS via Shell script Workflow (clone) (clone) Band Structure (LDA) (clone) s…" at bounding box center [428, 208] width 775 height 134
click at [51, 171] on input "Unselect row" at bounding box center [52, 170] width 17 height 17
checkbox input "false"
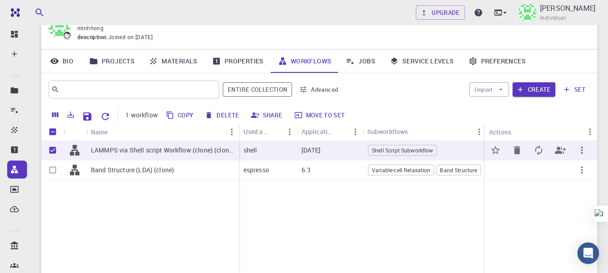
click at [54, 142] on input "Unselect row" at bounding box center [52, 150] width 17 height 17
checkbox input "false"
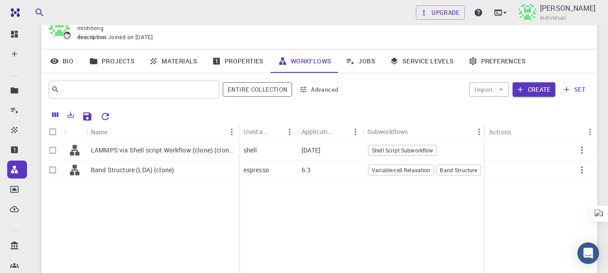
click at [182, 220] on div "LAMMPS via Shell script Workflow (clone) (clone) Band Structure (LDA) (clone)" at bounding box center [140, 208] width 198 height 134
click at [188, 64] on link "Materials" at bounding box center [173, 61] width 63 height 23
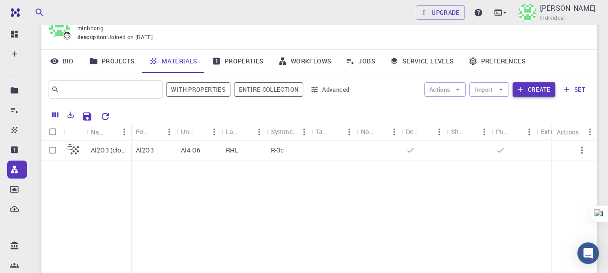
click at [548, 90] on button "Create" at bounding box center [534, 89] width 43 height 14
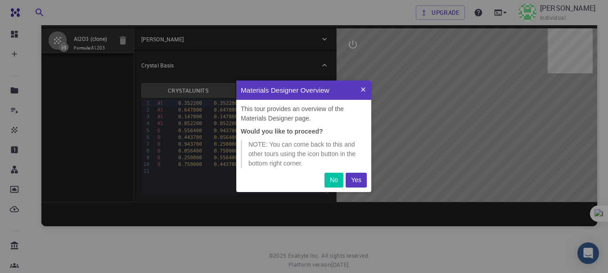
scroll to position [105, 128]
click at [352, 178] on p "Yes" at bounding box center [356, 180] width 10 height 9
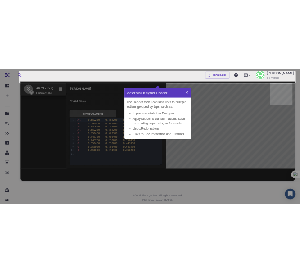
scroll to position [96, 128]
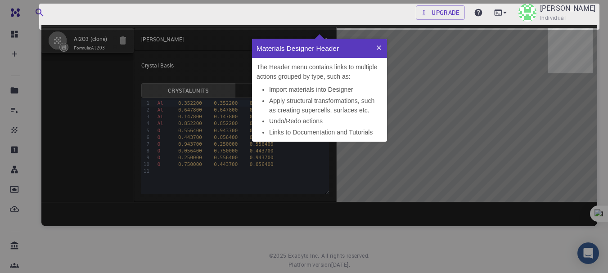
click at [373, 49] on button at bounding box center [379, 48] width 16 height 19
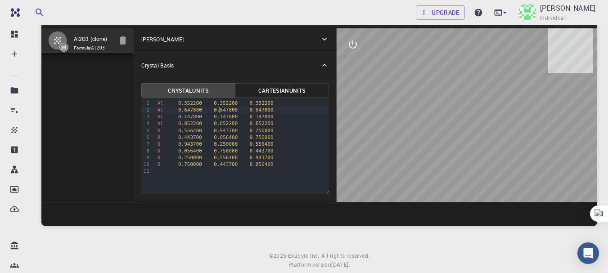
click at [220, 111] on span "0.647800" at bounding box center [226, 110] width 24 height 6
click at [217, 121] on span "0.852200" at bounding box center [226, 124] width 24 height 6
click at [214, 138] on span "0.056400" at bounding box center [226, 138] width 24 height 6
drag, startPoint x: 479, startPoint y: 150, endPoint x: 536, endPoint y: 120, distance: 64.7
click at [536, 120] on div at bounding box center [467, 115] width 261 height 174
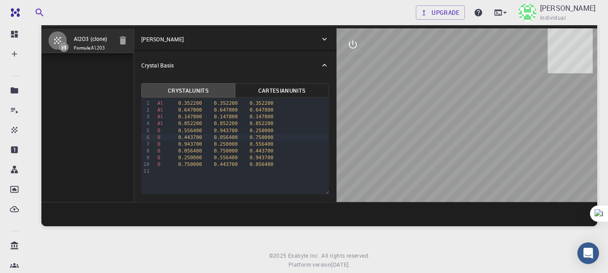
drag, startPoint x: 489, startPoint y: 127, endPoint x: 374, endPoint y: 126, distance: 115.3
click at [395, 137] on div at bounding box center [467, 115] width 261 height 174
click at [290, 89] on button "Cartesian Units" at bounding box center [282, 90] width 94 height 14
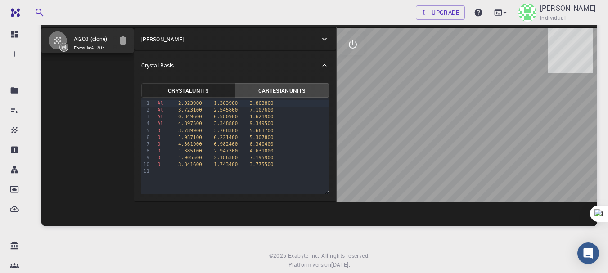
click at [219, 89] on button "Crystal Units" at bounding box center [188, 90] width 94 height 14
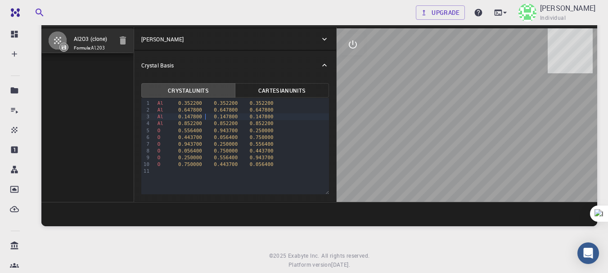
click at [207, 118] on div "Al 0.147800 0.147800 0.147800" at bounding box center [242, 116] width 174 height 7
click at [203, 133] on div "O 0.556400 0.943700 0.250000" at bounding box center [242, 130] width 174 height 7
click at [200, 163] on div "O 0.750000 0.443700 0.056400" at bounding box center [242, 164] width 174 height 7
click at [189, 139] on span "0.443700" at bounding box center [190, 138] width 24 height 6
click at [189, 128] on span "0.556400" at bounding box center [190, 131] width 24 height 6
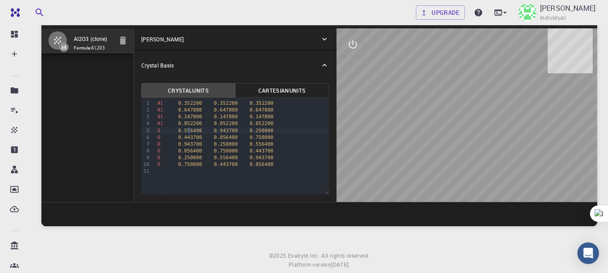
click at [186, 143] on span "0.943700" at bounding box center [190, 144] width 24 height 6
click at [188, 161] on span "0.250000" at bounding box center [190, 158] width 24 height 6
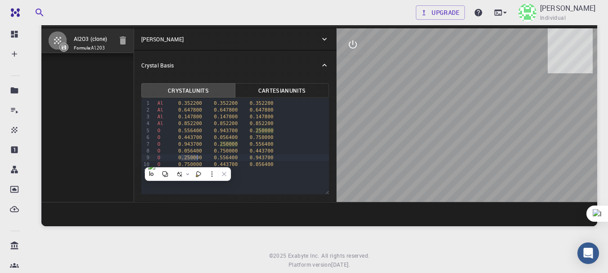
click at [189, 136] on span "0.443700" at bounding box center [190, 138] width 24 height 6
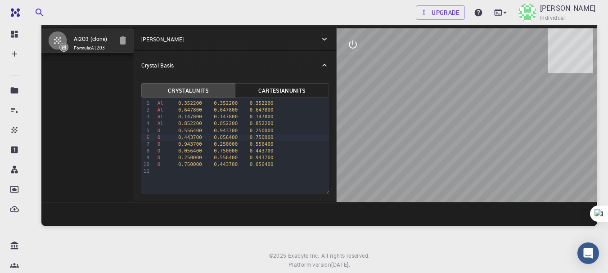
click at [190, 160] on span "0.250000" at bounding box center [190, 158] width 24 height 6
drag, startPoint x: 194, startPoint y: 135, endPoint x: 196, endPoint y: 160, distance: 25.3
click at [194, 138] on span "0.443700" at bounding box center [190, 138] width 24 height 6
drag, startPoint x: 196, startPoint y: 160, endPoint x: 198, endPoint y: 120, distance: 40.1
click at [197, 155] on span "0.250000" at bounding box center [190, 158] width 24 height 6
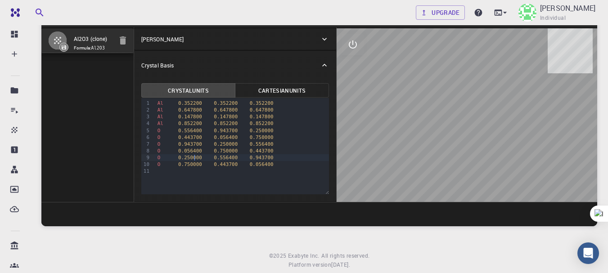
click at [198, 120] on div "Al 0.147800 0.147800 0.147800" at bounding box center [242, 116] width 174 height 7
drag, startPoint x: 204, startPoint y: 141, endPoint x: 210, endPoint y: 122, distance: 19.5
click at [207, 135] on div "Al 0.352200 0.352200 0.352200 Al 0.647800 0.647800 0.647800 Al 0.147800 0.14780…" at bounding box center [242, 137] width 174 height 78
click at [214, 122] on span "0.852200" at bounding box center [226, 124] width 24 height 6
drag, startPoint x: 210, startPoint y: 122, endPoint x: 213, endPoint y: 128, distance: 5.9
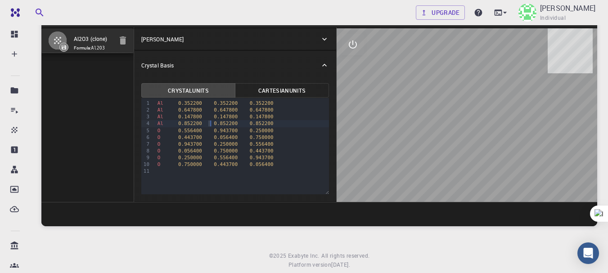
click at [214, 122] on span "0.852200" at bounding box center [226, 124] width 24 height 6
click at [216, 142] on div at bounding box center [211, 136] width 86 height 14
click at [218, 122] on span "0.852200" at bounding box center [226, 124] width 24 height 6
click at [214, 152] on span "0.750000" at bounding box center [226, 151] width 24 height 6
click at [222, 133] on span "0.943700" at bounding box center [226, 131] width 24 height 6
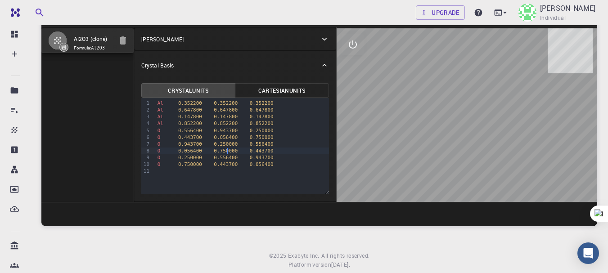
click at [229, 152] on span "0.750000" at bounding box center [226, 151] width 24 height 6
click at [227, 166] on span "0.443700" at bounding box center [226, 165] width 24 height 6
click at [520, 147] on div at bounding box center [467, 115] width 261 height 174
drag, startPoint x: 494, startPoint y: 146, endPoint x: 489, endPoint y: 140, distance: 7.4
click at [489, 140] on div at bounding box center [467, 115] width 261 height 174
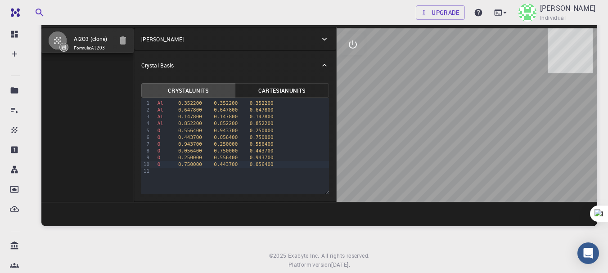
click at [353, 45] on icon "interactive" at bounding box center [353, 44] width 11 height 11
click at [352, 68] on icon "view" at bounding box center [353, 66] width 11 height 11
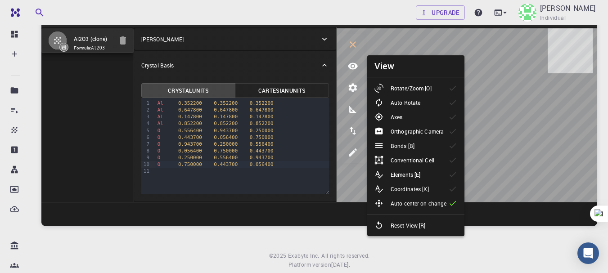
click at [426, 88] on p "Rotate/Zoom [O]" at bounding box center [411, 88] width 41 height 8
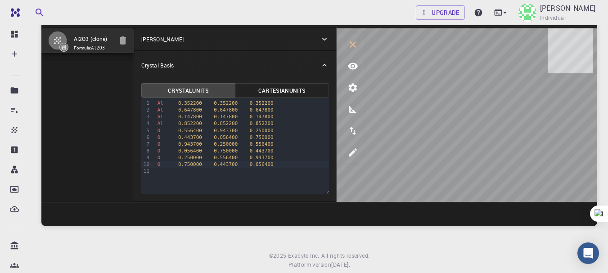
click at [122, 44] on icon "button" at bounding box center [123, 40] width 6 height 8
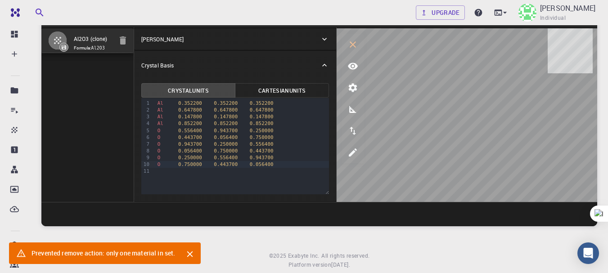
click at [353, 41] on icon "interactive" at bounding box center [353, 44] width 11 height 11
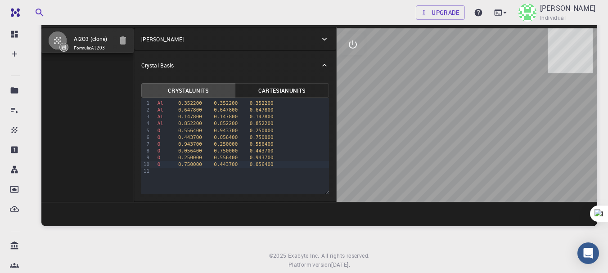
click at [126, 43] on icon "button" at bounding box center [123, 40] width 11 height 11
click at [280, 90] on button "Cartesian Units" at bounding box center [282, 90] width 94 height 14
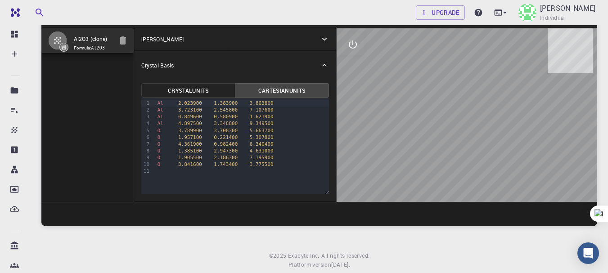
click at [205, 93] on button "Crystal Units" at bounding box center [188, 90] width 94 height 14
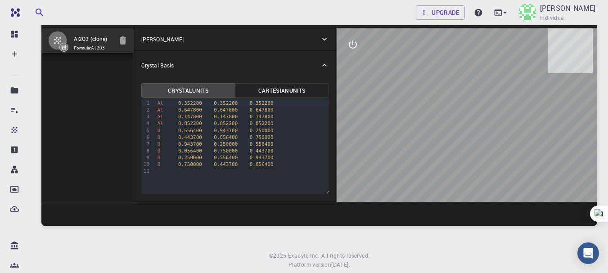
click at [333, 70] on div "Crystal Basis" at bounding box center [235, 65] width 202 height 29
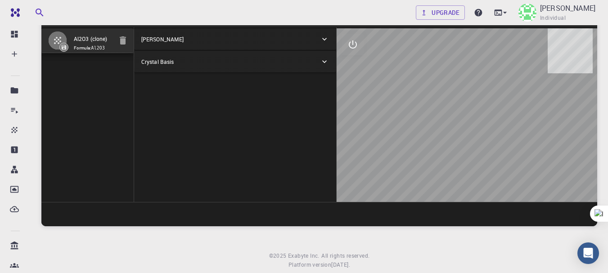
click at [330, 65] on div "Crystal Basis" at bounding box center [235, 62] width 202 height 22
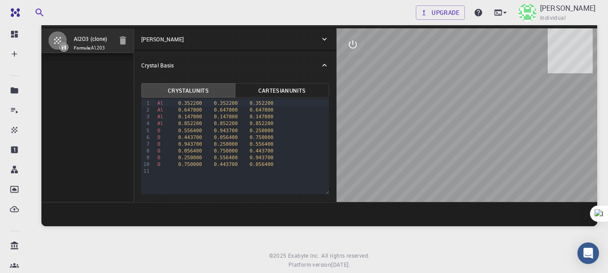
click at [326, 41] on icon at bounding box center [324, 39] width 9 height 9
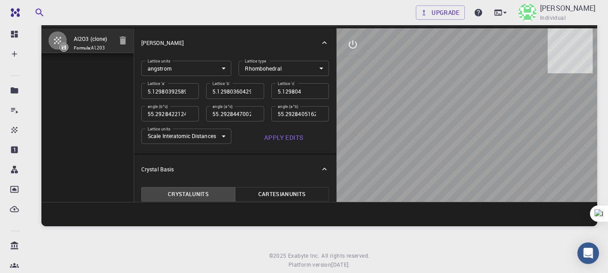
click at [300, 67] on body "Free Dashboard Create New Job New Material Create Material Upload File Import f…" at bounding box center [304, 126] width 608 height 342
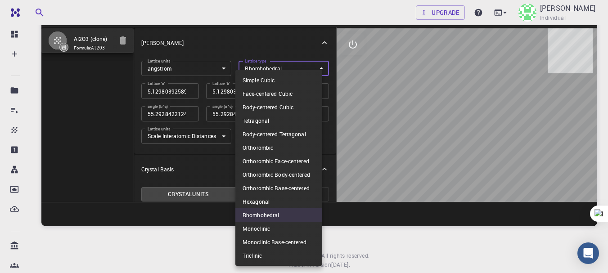
click at [199, 153] on div at bounding box center [304, 136] width 608 height 273
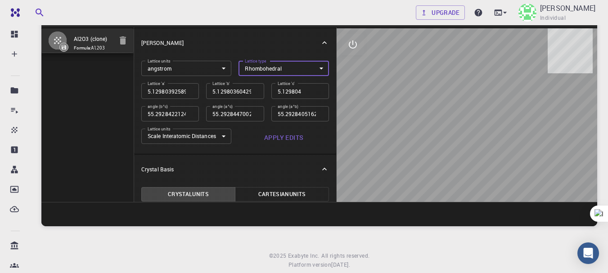
click at [305, 69] on body "Free Dashboard Create New Job New Material Create Material Upload File Import f…" at bounding box center [304, 126] width 608 height 342
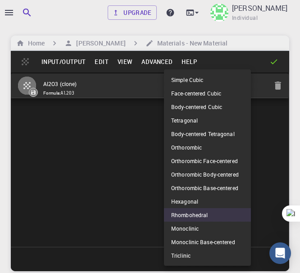
scroll to position [45, 0]
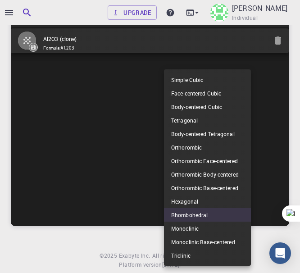
click at [122, 126] on div at bounding box center [150, 136] width 300 height 273
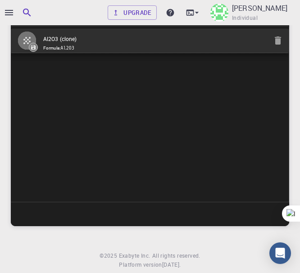
scroll to position [128, 0]
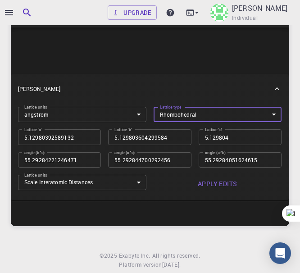
type input "5.15"
type input "55.292842212"
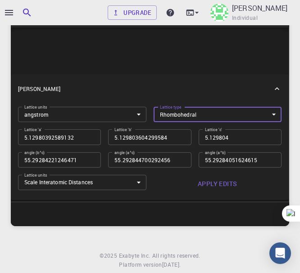
type input "55.292842212"
click at [86, 136] on input "5.15" at bounding box center [59, 136] width 83 height 15
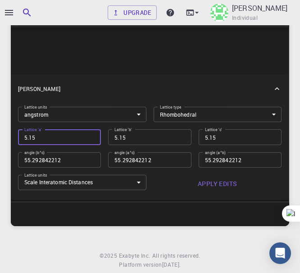
type input "5.2"
click at [86, 136] on input "5.2" at bounding box center [59, 136] width 83 height 15
type input "5.25"
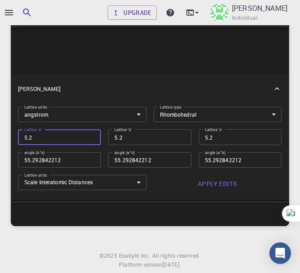
type input "5.25"
click at [86, 136] on input "5.25" at bounding box center [59, 136] width 83 height 15
drag, startPoint x: 69, startPoint y: 139, endPoint x: -3, endPoint y: 140, distance: 72.1
click at [0, 140] on html "Upgrade Duong Minh Hong Individual Home Duong Minh Hong Materials - New Materia…" at bounding box center [150, 125] width 300 height 341
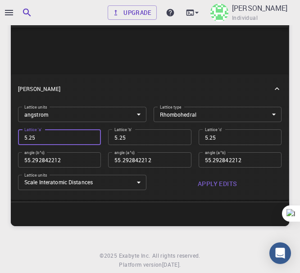
type input "4"
type input "47"
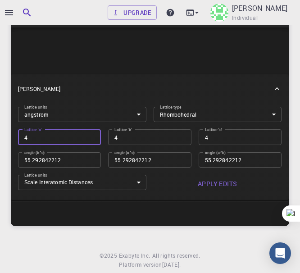
type input "47"
type input "475"
type input "4758"
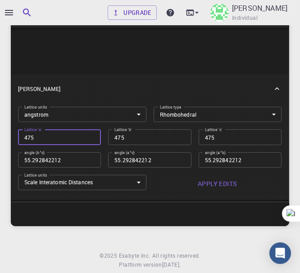
type input "4758"
type input "47587"
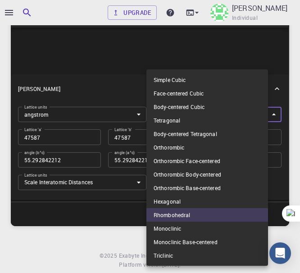
click at [211, 114] on body "Upgrade Duong Minh Hong Individual Home Duong Minh Hong Materials - New Materia…" at bounding box center [150, 125] width 300 height 341
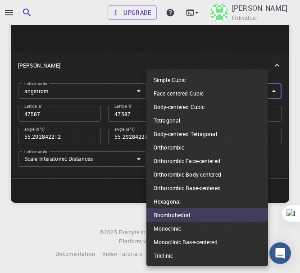
click at [92, 185] on div at bounding box center [150, 136] width 300 height 273
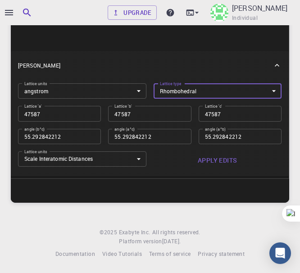
click at [228, 118] on input "47587" at bounding box center [240, 113] width 83 height 15
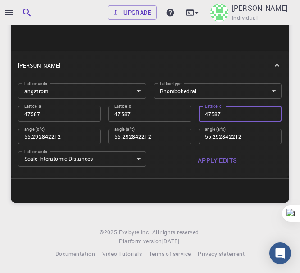
click at [28, 114] on input "47587" at bounding box center [59, 113] width 83 height 15
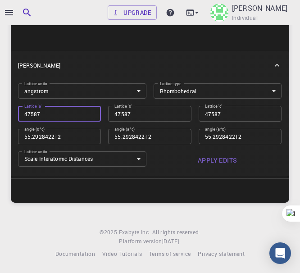
click at [28, 118] on input "47587" at bounding box center [59, 113] width 83 height 15
click at [50, 111] on input "47587" at bounding box center [59, 113] width 83 height 15
click at [27, 113] on input "47587" at bounding box center [59, 113] width 83 height 15
type input "4.7587"
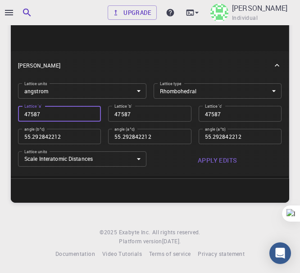
type input "4.7587"
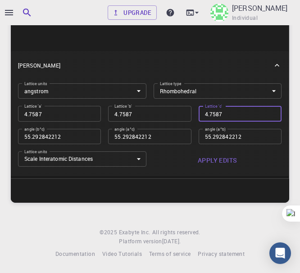
click at [221, 114] on input "4.7587" at bounding box center [240, 113] width 83 height 15
click at [258, 114] on input "4.7587" at bounding box center [240, 113] width 83 height 15
click at [258, 113] on input "4.7587" at bounding box center [240, 113] width 83 height 15
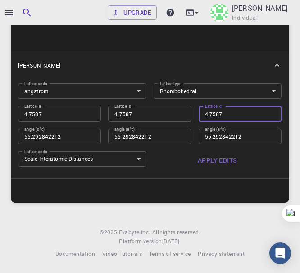
click at [258, 113] on input "4.7587" at bounding box center [240, 113] width 83 height 15
click at [259, 118] on input "4.7587" at bounding box center [240, 113] width 83 height 15
click at [257, 118] on input "4.7587" at bounding box center [240, 113] width 83 height 15
click at [258, 115] on input "4.7587" at bounding box center [240, 113] width 83 height 15
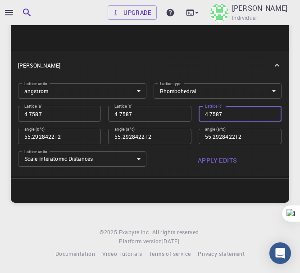
click at [258, 115] on input "4.7587" at bounding box center [240, 113] width 83 height 15
type input "4.7587"
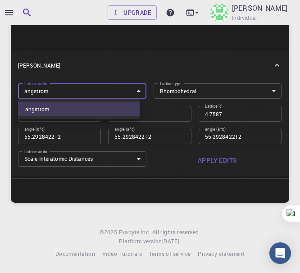
click at [120, 95] on body "Upgrade Duong Minh Hong Individual Home Duong Minh Hong Materials - New Materia…" at bounding box center [150, 102] width 300 height 341
click at [120, 95] on div at bounding box center [150, 136] width 300 height 273
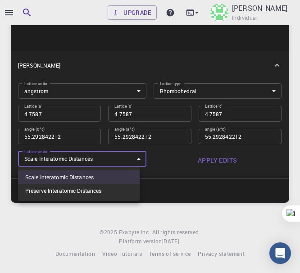
click at [123, 158] on body "Upgrade Duong Minh Hong Individual Home Duong Minh Hong Materials - New Materia…" at bounding box center [150, 102] width 300 height 341
click at [123, 158] on div at bounding box center [150, 136] width 300 height 273
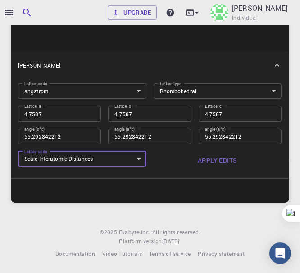
click at [216, 84] on body "Upgrade Duong Minh Hong Individual Home Duong Minh Hong Materials - New Materia…" at bounding box center [150, 102] width 300 height 341
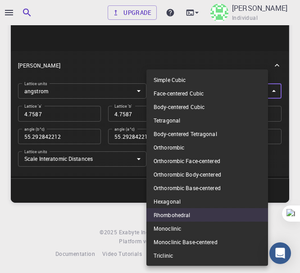
click at [181, 254] on li "Triclinic" at bounding box center [207, 256] width 122 height 14
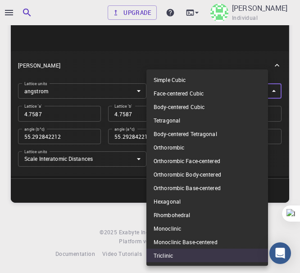
click at [201, 91] on body "Upgrade Duong Minh Hong Individual Home Duong Minh Hong Materials - New Materia…" at bounding box center [150, 102] width 300 height 341
click at [186, 240] on li "Monoclinic Base-centered" at bounding box center [207, 242] width 122 height 14
type input "MCLC"
type input "6.729818079"
type input "66.258303613"
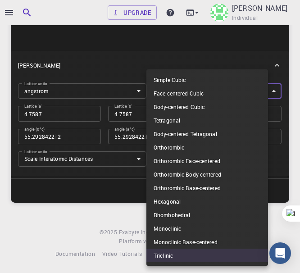
type input "66.258303613"
type input "90"
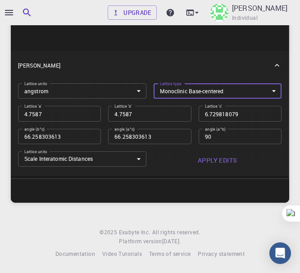
click at [189, 91] on body "Upgrade Duong Minh Hong Individual Home Duong Minh Hong Materials - New Materia…" at bounding box center [150, 102] width 300 height 341
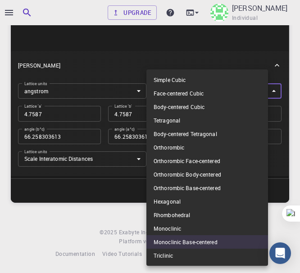
click at [181, 212] on li "Rhombohedral" at bounding box center [207, 215] width 122 height 14
type input "RHL"
type input "4.7587"
type input "66.258303613"
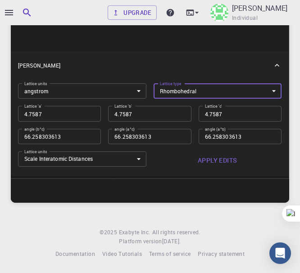
click at [224, 110] on input "4.7587" at bounding box center [240, 113] width 83 height 15
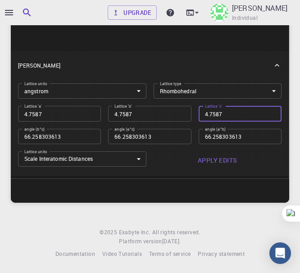
type input "4.7587"
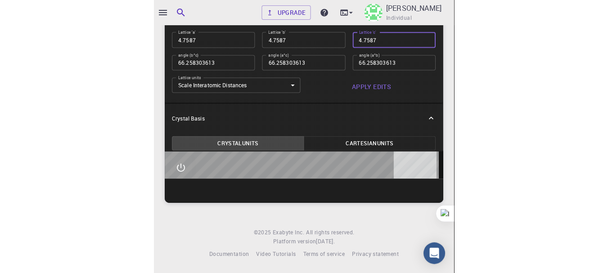
scroll to position [180, 0]
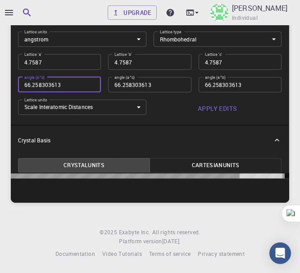
click at [68, 88] on input "66.258303613" at bounding box center [59, 84] width 83 height 15
type input "66.25830361"
type input "66.25830"
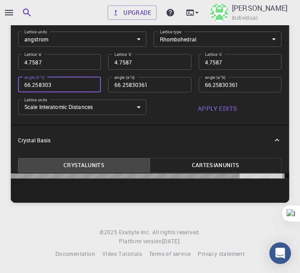
type input "66.2583"
type input "66.258"
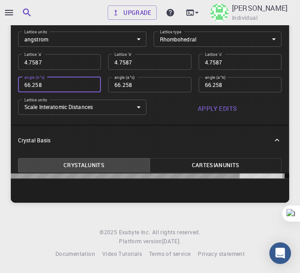
type input "66.25"
type input "0"
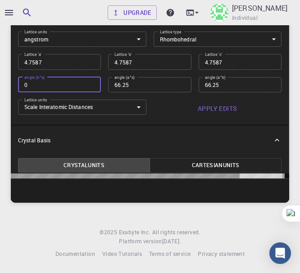
type input "0"
type input "09"
type input "9"
type input "090"
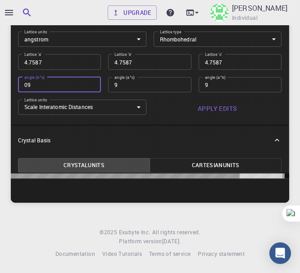
type input "90"
type input "09"
type input "9"
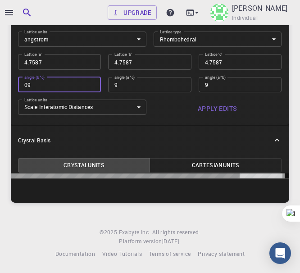
type input "0"
click at [23, 84] on input "0" at bounding box center [59, 84] width 83 height 15
type input "90"
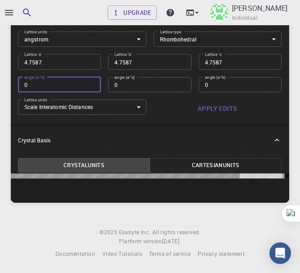
type input "90"
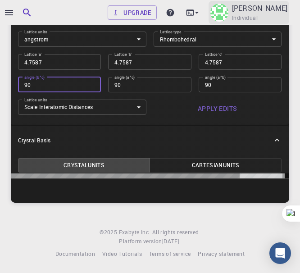
type input "90"
click at [232, 109] on button "Apply Edits" at bounding box center [218, 109] width 128 height 18
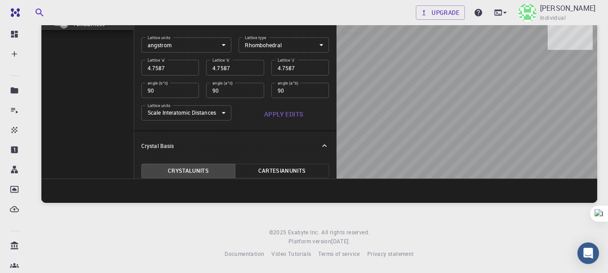
scroll to position [0, 0]
drag, startPoint x: 503, startPoint y: 117, endPoint x: 469, endPoint y: 139, distance: 40.1
click at [469, 138] on div at bounding box center [467, 92] width 261 height 174
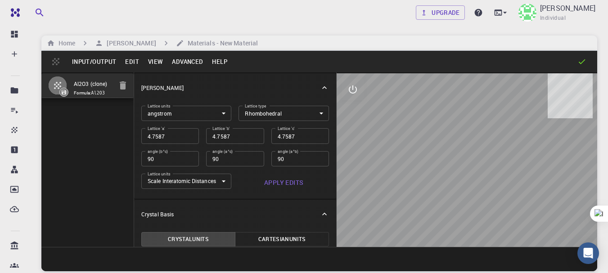
scroll to position [7, 0]
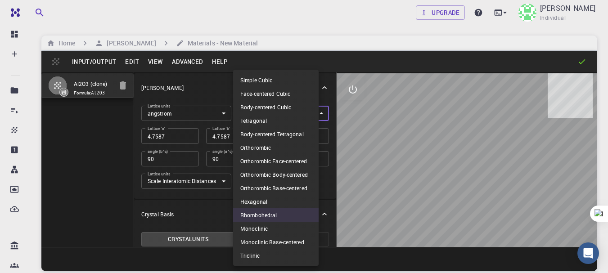
click at [285, 108] on body "Free Dashboard Create New Job New Material Create Material Upload File Import f…" at bounding box center [304, 171] width 608 height 342
click at [289, 152] on li "Orthorombic" at bounding box center [276, 148] width 86 height 14
type input "ORC"
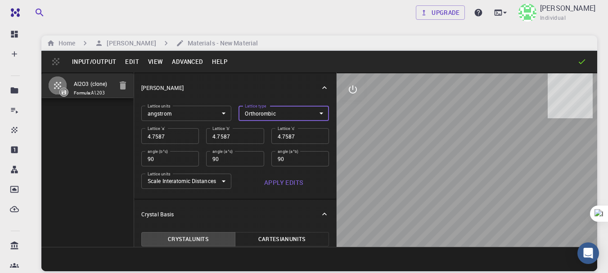
click at [215, 132] on input "4.7587" at bounding box center [235, 135] width 58 height 15
click at [293, 129] on input "4.7587" at bounding box center [301, 135] width 58 height 15
type input "120"
click at [284, 154] on input "90" at bounding box center [301, 158] width 58 height 15
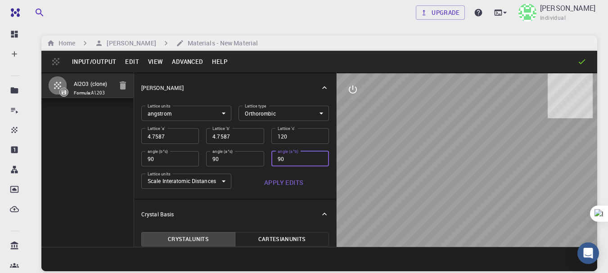
click at [284, 154] on input "90" at bounding box center [301, 158] width 58 height 15
click at [308, 151] on input "90" at bounding box center [301, 158] width 58 height 15
click at [310, 157] on input "90" at bounding box center [301, 158] width 58 height 15
type input "90"
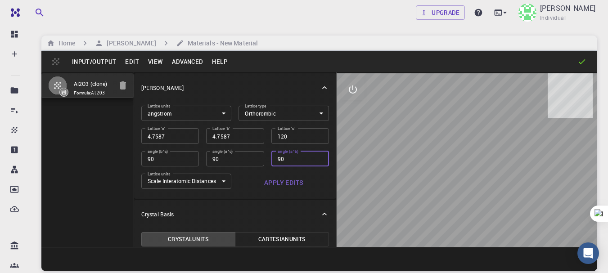
click at [310, 154] on input "90" at bounding box center [301, 158] width 58 height 15
click at [299, 133] on input "120" at bounding box center [301, 135] width 58 height 15
click at [279, 131] on input "12012.9929" at bounding box center [301, 135] width 58 height 15
type input "12.9929"
click at [284, 153] on input "90" at bounding box center [301, 158] width 58 height 15
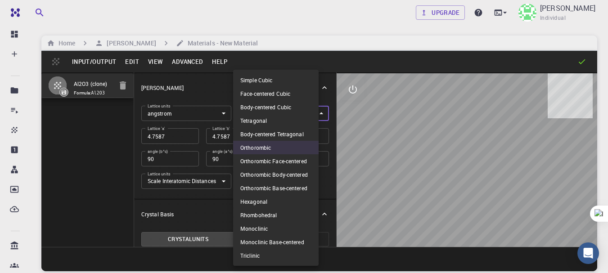
click at [289, 108] on body "Free Dashboard Create New Job New Material Create Material Upload File Import f…" at bounding box center [304, 171] width 608 height 342
click at [283, 213] on li "Rhombohedral" at bounding box center [276, 215] width 86 height 14
type input "RHL"
type input "4.7587"
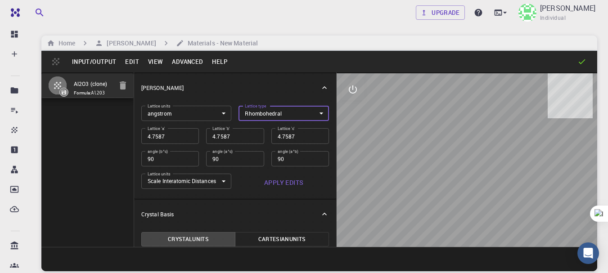
click at [288, 109] on body "Free Dashboard Create New Job New Material Create Material Upload File Import f…" at bounding box center [304, 171] width 608 height 342
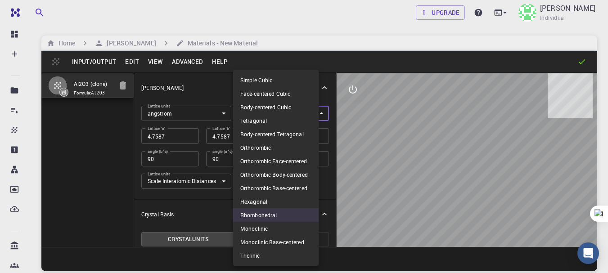
click at [263, 224] on li "Monoclinic" at bounding box center [276, 229] width 86 height 14
click at [290, 107] on body "Free Dashboard Create New Job New Material Create Material Upload File Import f…" at bounding box center [304, 171] width 608 height 342
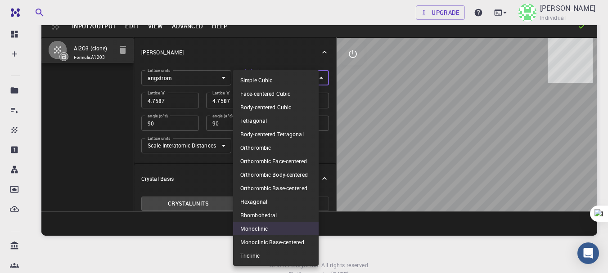
scroll to position [68, 0]
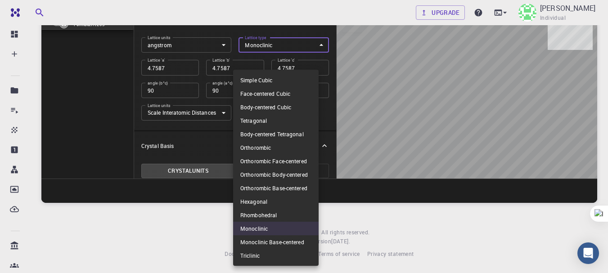
click at [260, 241] on li "Monoclinic Base-centered" at bounding box center [276, 243] width 86 height 14
type input "MCLC"
type input "6.729818079"
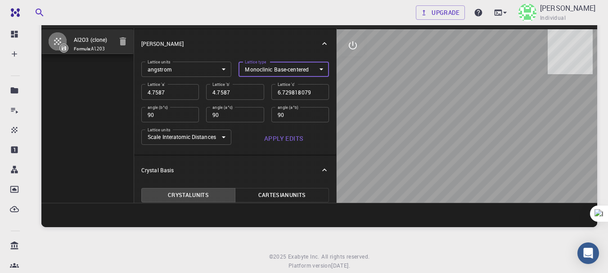
scroll to position [23, 0]
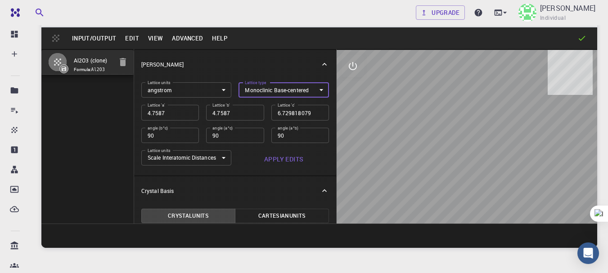
click at [296, 85] on body "Free Dashboard Create New Job New Material Create Material Upload File Import f…" at bounding box center [304, 148] width 608 height 342
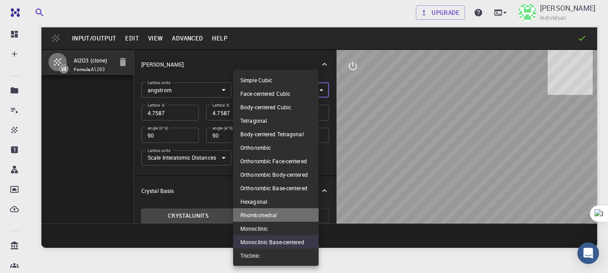
click at [272, 221] on li "Rhombohedral" at bounding box center [276, 215] width 86 height 14
type input "RHL"
type input "4.7587"
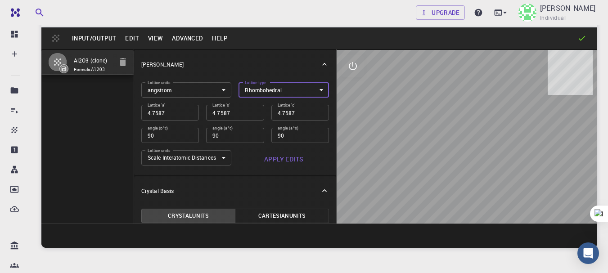
click at [270, 196] on div "Crystal Basis" at bounding box center [235, 191] width 202 height 29
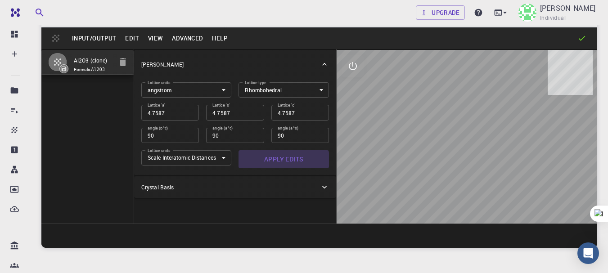
click at [273, 160] on button "Apply Edits" at bounding box center [284, 159] width 91 height 18
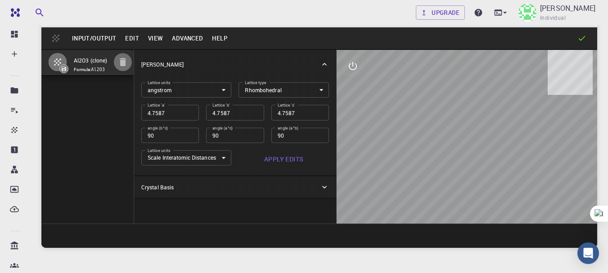
click at [120, 61] on icon "button" at bounding box center [123, 62] width 6 height 8
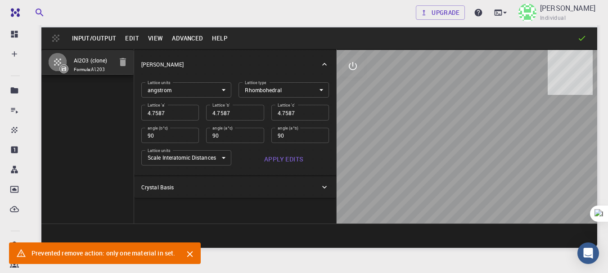
click at [91, 152] on div "Al2O3 (clone) Formula: Al2O3" at bounding box center [87, 136] width 93 height 175
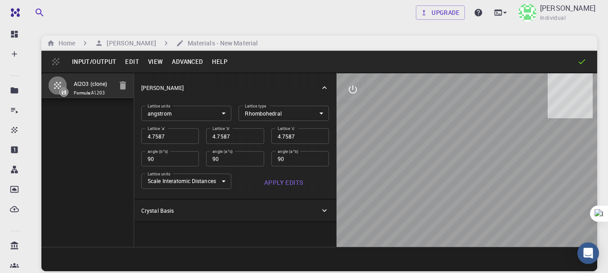
click at [189, 67] on button "Advanced" at bounding box center [188, 61] width 40 height 14
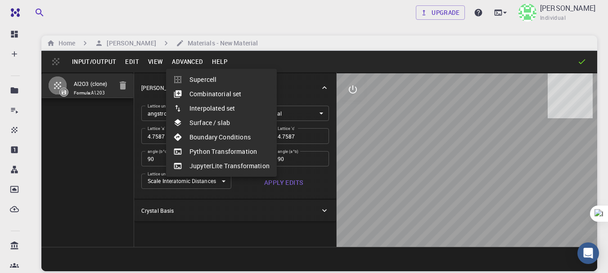
click at [521, 162] on div at bounding box center [304, 136] width 608 height 273
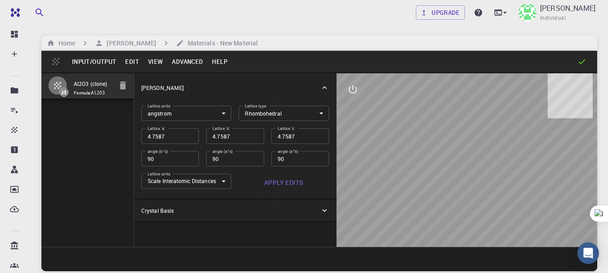
drag, startPoint x: 444, startPoint y: 151, endPoint x: 532, endPoint y: 149, distance: 88.3
click at [186, 62] on button "Advanced" at bounding box center [188, 61] width 40 height 14
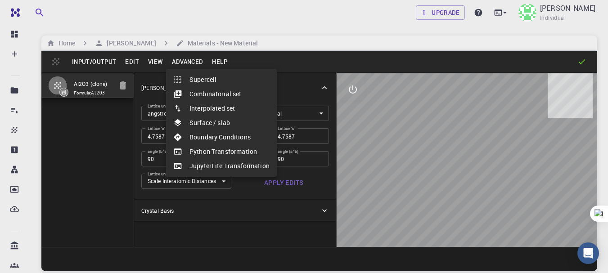
click at [308, 204] on div at bounding box center [304, 136] width 608 height 273
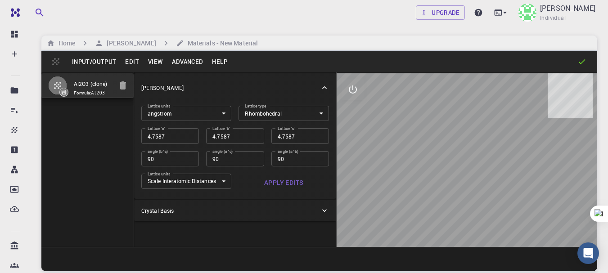
click at [112, 147] on div "Al2O3 (clone) Formula: Al2O3" at bounding box center [87, 160] width 93 height 175
click at [135, 63] on button "Edit" at bounding box center [132, 61] width 23 height 14
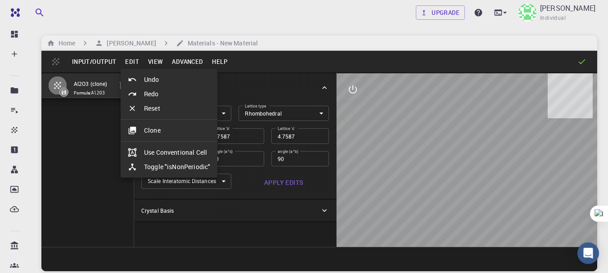
click at [195, 152] on li "Use Conventional Cell" at bounding box center [169, 152] width 97 height 14
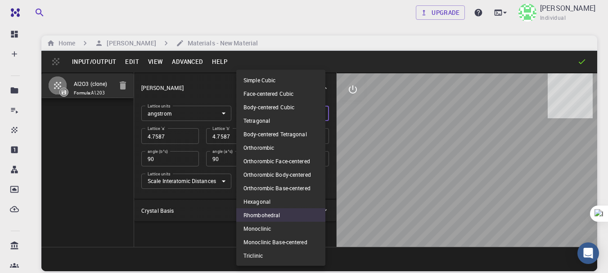
click at [302, 112] on body "Free Dashboard Create New Job New Material Create Material Upload File Import f…" at bounding box center [304, 171] width 608 height 342
click at [282, 80] on li "Simple Cubic" at bounding box center [280, 80] width 89 height 14
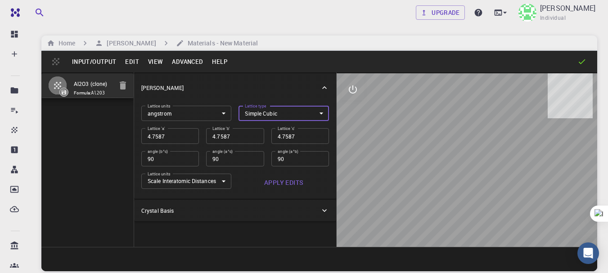
click at [272, 112] on body "Free Dashboard Create New Job New Material Create Material Upload File Import f…" at bounding box center [304, 171] width 608 height 342
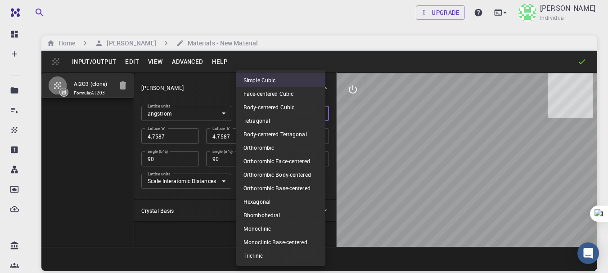
click at [276, 94] on li "Face-centered Cubic" at bounding box center [280, 94] width 89 height 14
type input "FCC"
type input "60"
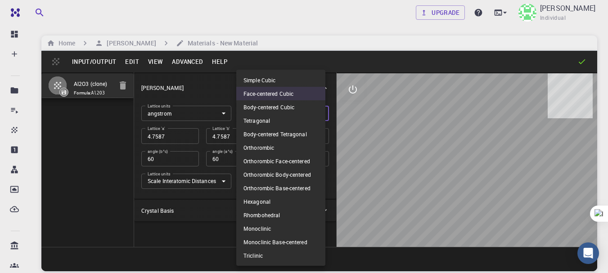
click at [276, 112] on body "Free Dashboard Create New Job New Material Create Material Upload File Import f…" at bounding box center [304, 171] width 608 height 342
click at [276, 113] on li "Body-centered Cubic" at bounding box center [280, 107] width 89 height 14
type input "BCC"
type input "109.471220634"
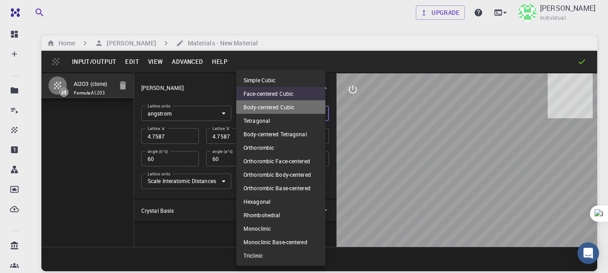
type input "109.471220634"
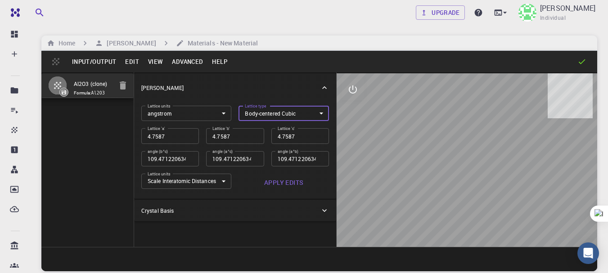
click at [277, 116] on body "Free Dashboard Create New Job New Material Create Material Upload File Import f…" at bounding box center [304, 171] width 608 height 342
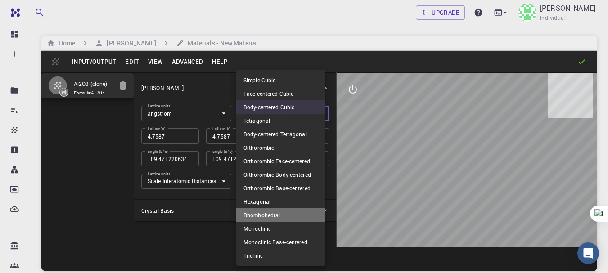
click at [272, 218] on li "Rhombohedral" at bounding box center [280, 215] width 89 height 14
type input "RHL"
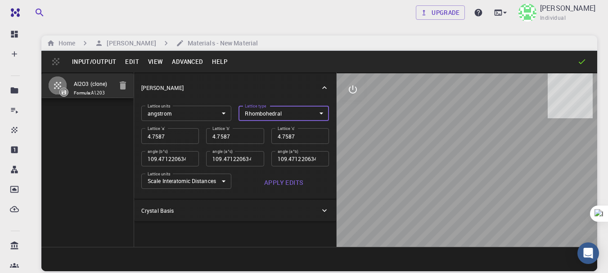
scroll to position [7, 0]
click at [399, 95] on div at bounding box center [467, 160] width 261 height 174
drag, startPoint x: 463, startPoint y: 140, endPoint x: 369, endPoint y: 168, distance: 98.2
click at [369, 168] on div at bounding box center [467, 160] width 261 height 174
drag, startPoint x: 322, startPoint y: 30, endPoint x: 320, endPoint y: -11, distance: 41.5
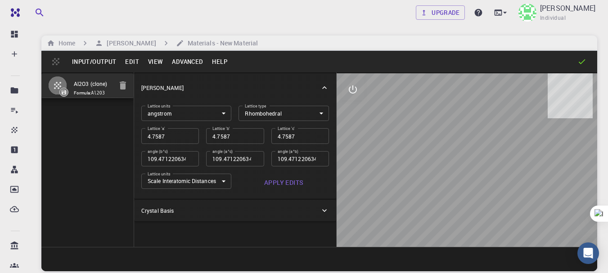
click at [320, 0] on html "Free Dashboard Create New Job New Material Create Material Upload File Import f…" at bounding box center [304, 171] width 608 height 342
click at [300, 33] on div "Upgrade Duong Minh Hong Individual Home Duong Minh Hong Materials - New Materia…" at bounding box center [320, 171] width 578 height 342
click at [239, 157] on input "109.471220634" at bounding box center [235, 158] width 58 height 15
type input "109.45"
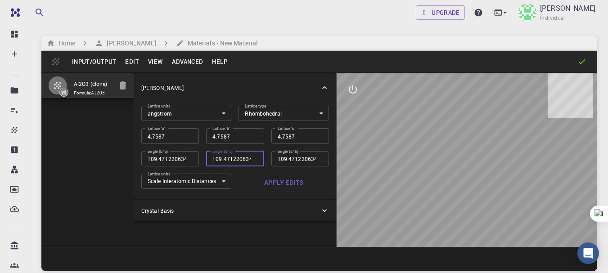
type input "109.45"
click at [188, 154] on input "109.45" at bounding box center [170, 158] width 58 height 15
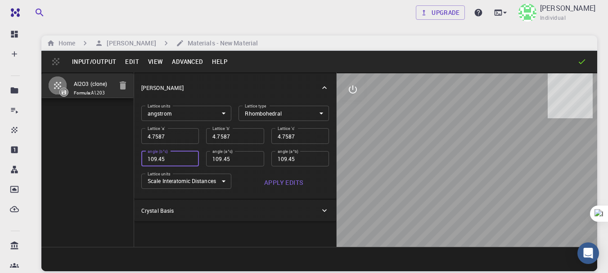
type input "109.4"
click at [188, 154] on input "109.4" at bounding box center [170, 158] width 58 height 15
type input "109.35"
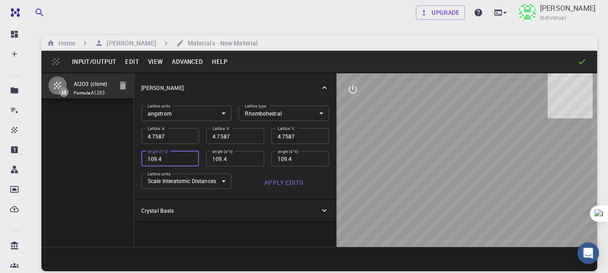
type input "109.35"
click at [188, 154] on input "109.35" at bounding box center [170, 158] width 58 height 15
type input "109.3"
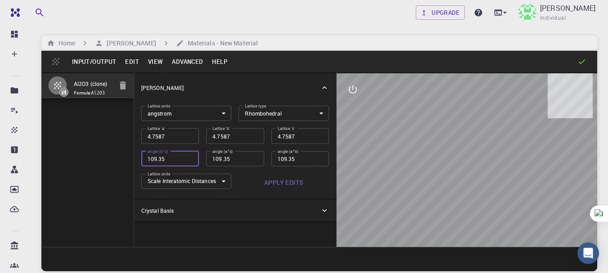
type input "109.3"
click at [188, 154] on input "109.3" at bounding box center [170, 158] width 58 height 15
type input "109"
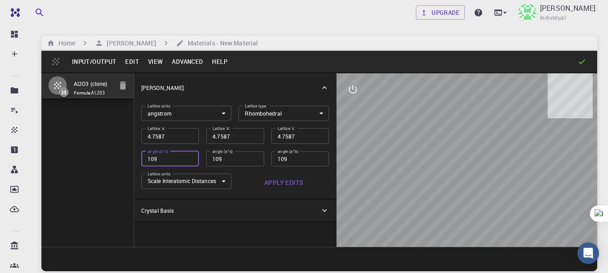
type input "10"
type input "1"
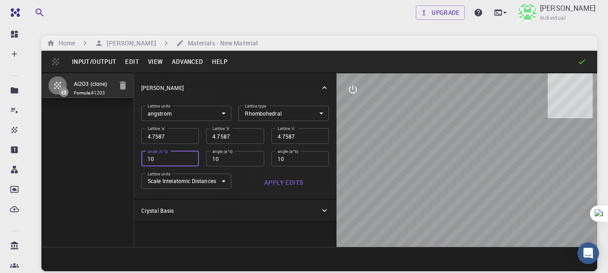
type input "1"
type input "0"
type input "90"
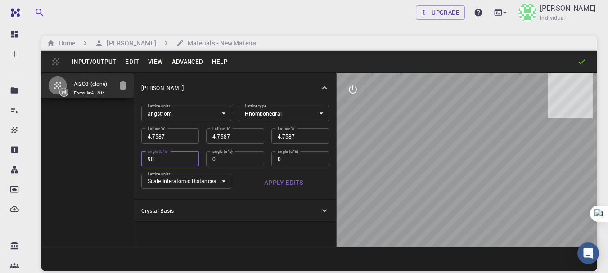
type input "90"
click at [280, 180] on button "Apply Edits" at bounding box center [284, 183] width 91 height 18
click at [356, 79] on button "interactive" at bounding box center [353, 90] width 22 height 22
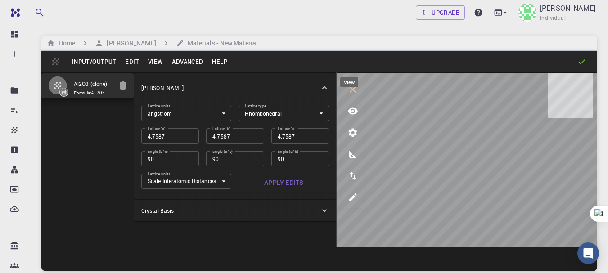
click at [349, 106] on icon "view" at bounding box center [353, 111] width 11 height 11
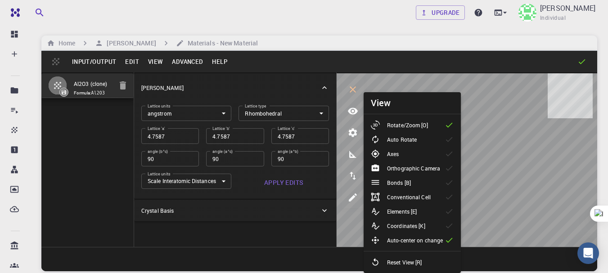
click at [419, 128] on p "Rotate/Zoom [O]" at bounding box center [407, 125] width 41 height 8
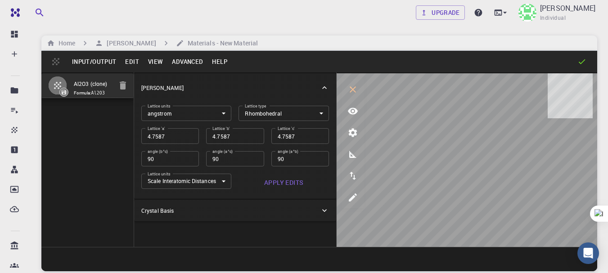
click at [349, 108] on icon "view" at bounding box center [353, 111] width 10 height 7
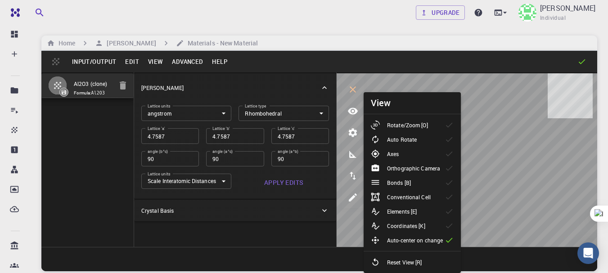
click at [404, 123] on p "Rotate/Zoom [O]" at bounding box center [407, 125] width 41 height 8
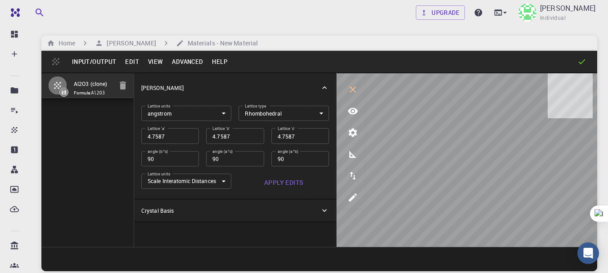
click at [322, 109] on body "Free Dashboard Create New Job New Material Create Material Upload File Import f…" at bounding box center [304, 171] width 608 height 342
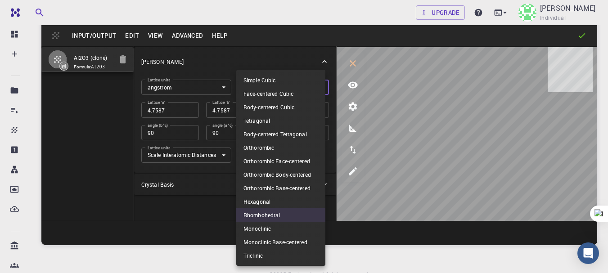
scroll to position [68, 0]
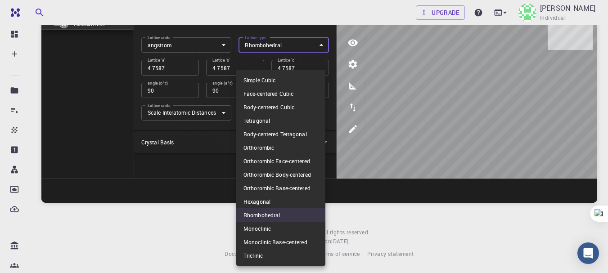
click at [274, 204] on li "Hexagonal" at bounding box center [280, 202] width 89 height 14
type input "HEX"
type input "120"
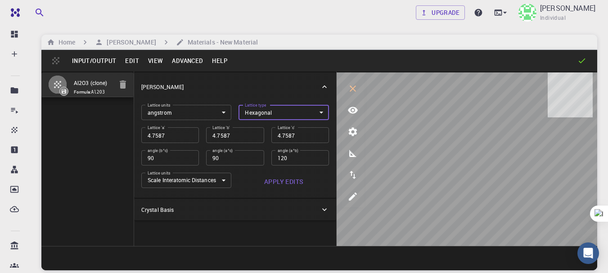
scroll to position [0, 0]
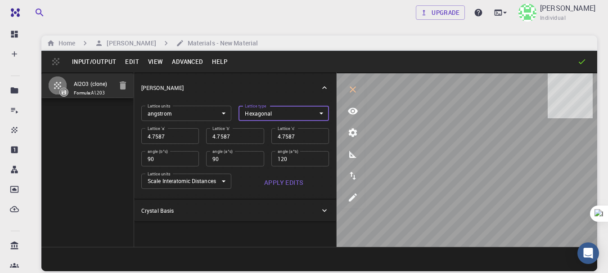
click at [295, 137] on input "4.7587" at bounding box center [301, 135] width 58 height 15
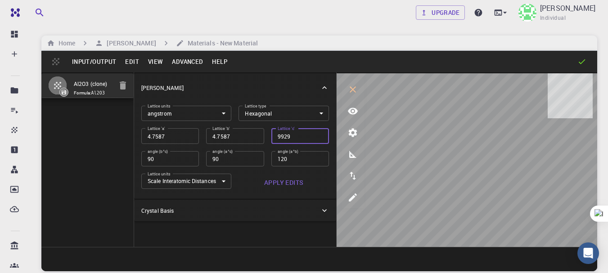
click at [292, 164] on input "120" at bounding box center [301, 158] width 58 height 15
click at [276, 176] on button "Apply Edits" at bounding box center [284, 183] width 91 height 18
click at [277, 129] on input "9929" at bounding box center [301, 135] width 58 height 15
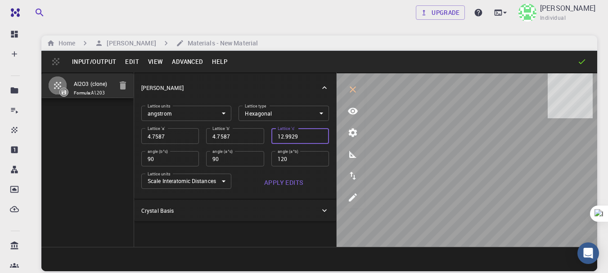
type input "12.9929"
click at [295, 174] on button "Apply Edits" at bounding box center [284, 183] width 91 height 18
click at [289, 174] on button "Apply Edits" at bounding box center [284, 183] width 91 height 18
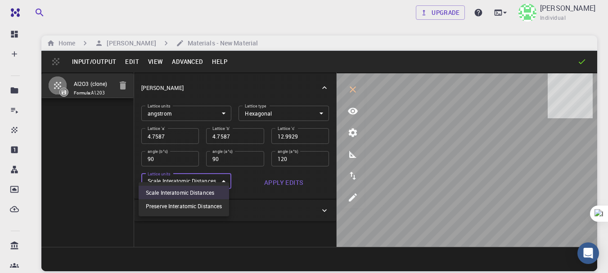
click at [211, 177] on body "Free Dashboard Create New Job New Material Create Material Upload File Import f…" at bounding box center [304, 171] width 608 height 342
click at [209, 205] on li "Preserve Interatomic Distances" at bounding box center [184, 206] width 91 height 14
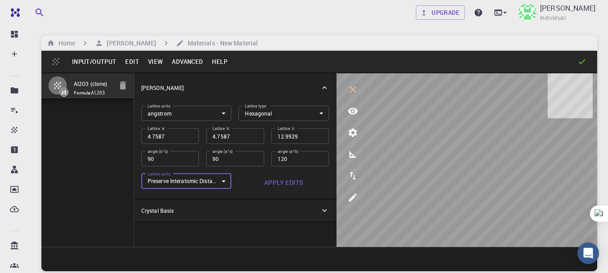
click at [273, 179] on button "Apply Edits" at bounding box center [284, 183] width 91 height 18
click at [213, 174] on body "Free Dashboard Create New Job New Material Create Material Upload File Import f…" at bounding box center [304, 171] width 608 height 342
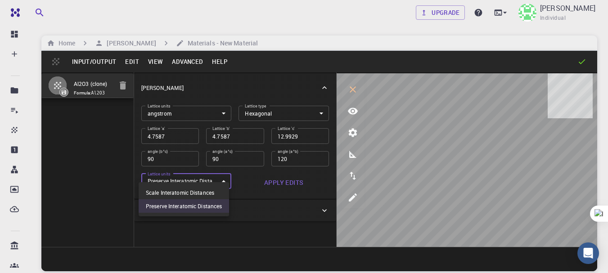
click at [188, 191] on li "Scale Interatomic Distances" at bounding box center [184, 193] width 91 height 14
type input "0"
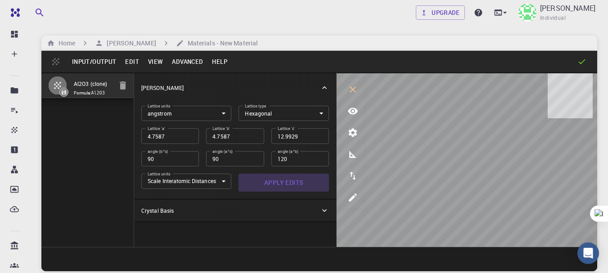
click at [290, 180] on button "Apply Edits" at bounding box center [284, 183] width 91 height 18
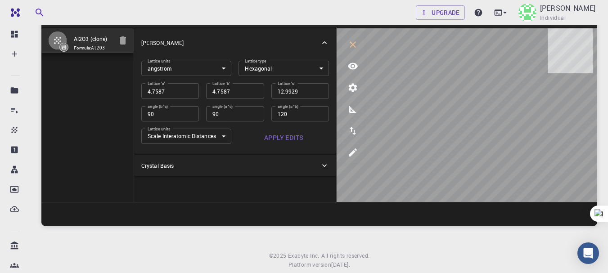
scroll to position [0, 0]
click at [88, 40] on input "Al2O3 (clone)" at bounding box center [93, 39] width 38 height 10
click at [109, 40] on input "Al2O3 (clone)" at bounding box center [93, 39] width 38 height 10
type input "A"
type input "alpha al2o3"
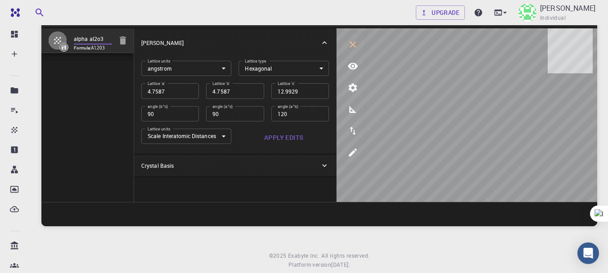
click at [92, 55] on div "alpha al2o3 Formula: Al2O3" at bounding box center [87, 114] width 93 height 175
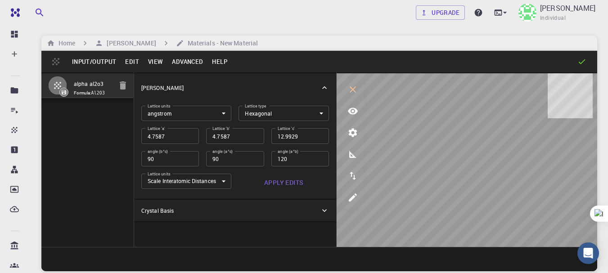
click at [351, 137] on icon "parameters" at bounding box center [353, 132] width 11 height 11
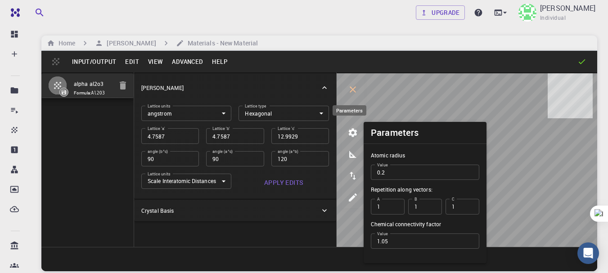
click at [352, 136] on icon "parameters" at bounding box center [353, 132] width 11 height 11
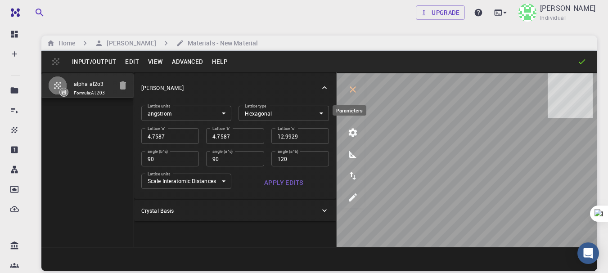
click at [352, 136] on icon "parameters" at bounding box center [353, 132] width 11 height 11
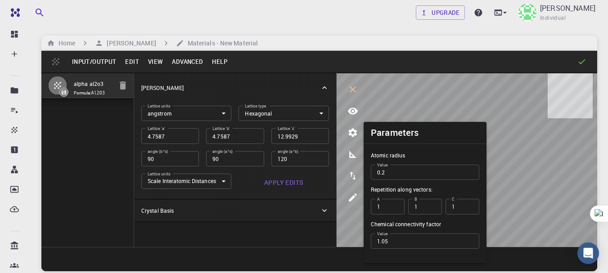
click at [578, 63] on icon at bounding box center [582, 61] width 9 height 9
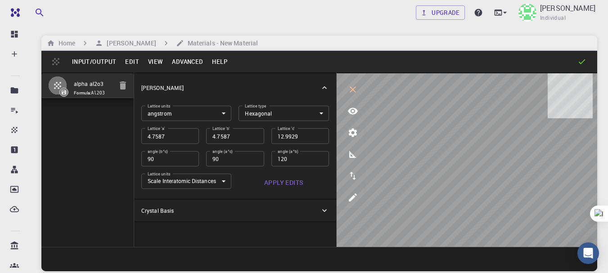
drag, startPoint x: 579, startPoint y: 63, endPoint x: 544, endPoint y: 69, distance: 35.8
click at [580, 63] on icon at bounding box center [582, 61] width 9 height 9
click at [285, 177] on button "Apply Edits" at bounding box center [284, 183] width 91 height 18
click at [244, 207] on div "Crystal Basis" at bounding box center [230, 211] width 179 height 8
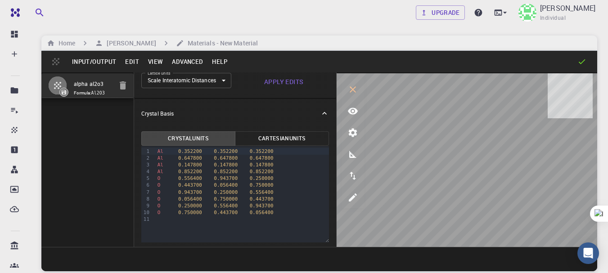
scroll to position [110, 0]
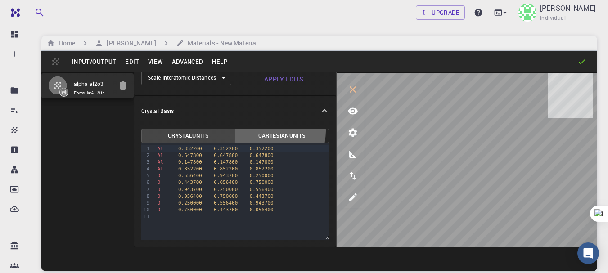
drag, startPoint x: 259, startPoint y: 118, endPoint x: 235, endPoint y: 121, distance: 24.6
click at [259, 129] on button "Cartesian Units" at bounding box center [282, 136] width 94 height 14
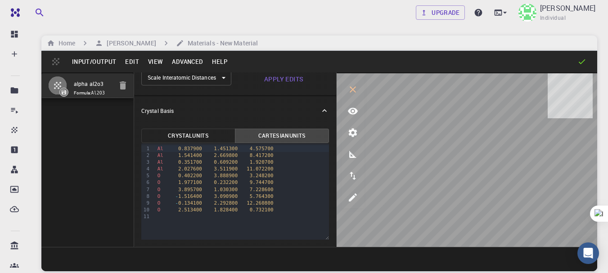
click at [195, 129] on button "Crystal Units" at bounding box center [188, 136] width 94 height 14
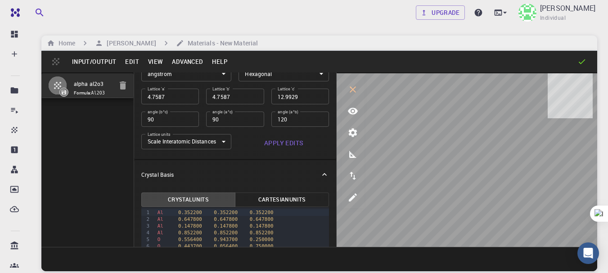
scroll to position [0, 0]
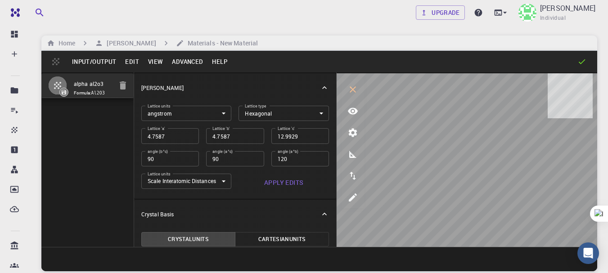
click at [579, 61] on icon at bounding box center [582, 61] width 9 height 9
drag, startPoint x: 579, startPoint y: 61, endPoint x: 570, endPoint y: 61, distance: 8.6
click at [579, 61] on icon at bounding box center [582, 61] width 9 height 9
click at [231, 40] on h6 "Materials - New Material" at bounding box center [221, 43] width 74 height 10
click at [136, 42] on h6 "[PERSON_NAME]" at bounding box center [129, 43] width 53 height 10
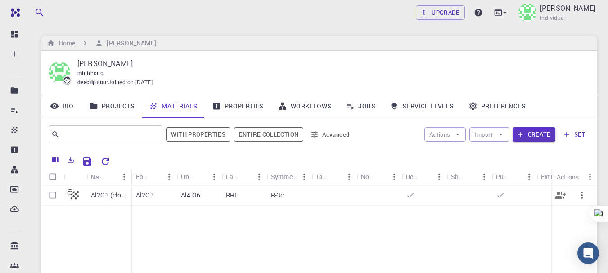
click at [295, 198] on div "R-3c" at bounding box center [289, 196] width 45 height 20
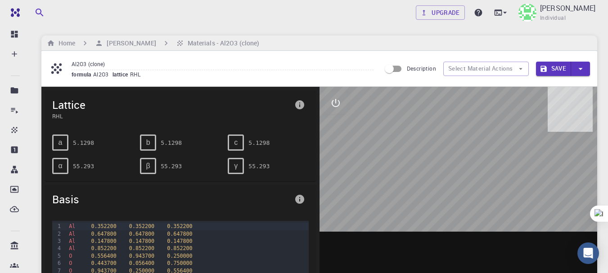
drag, startPoint x: 474, startPoint y: 171, endPoint x: 376, endPoint y: 156, distance: 98.8
click at [431, 181] on div at bounding box center [459, 227] width 278 height 280
click at [335, 109] on icon "interactive" at bounding box center [336, 103] width 11 height 11
click at [331, 129] on icon "view" at bounding box center [336, 124] width 11 height 11
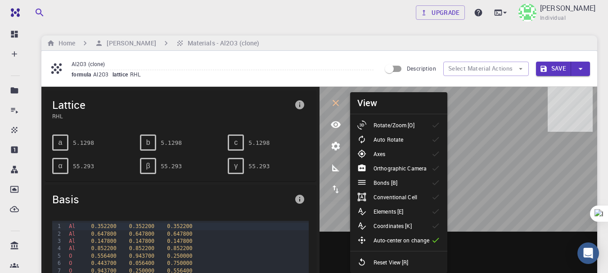
click at [391, 127] on p "Rotate/Zoom [O]" at bounding box center [394, 125] width 41 height 8
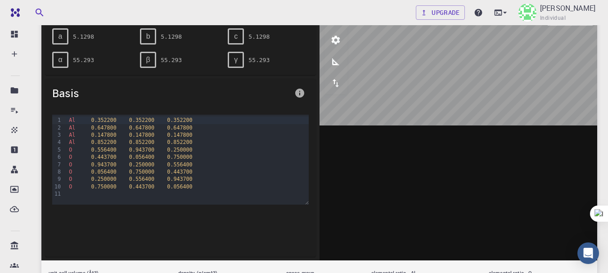
scroll to position [45, 0]
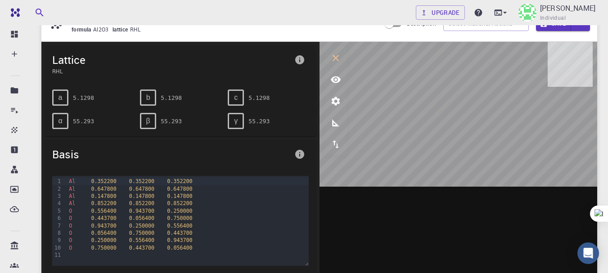
click at [338, 55] on icon "interactive" at bounding box center [336, 58] width 11 height 11
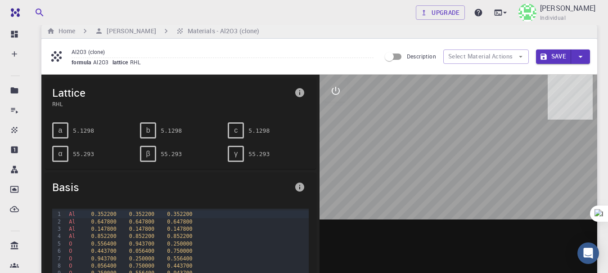
scroll to position [0, 0]
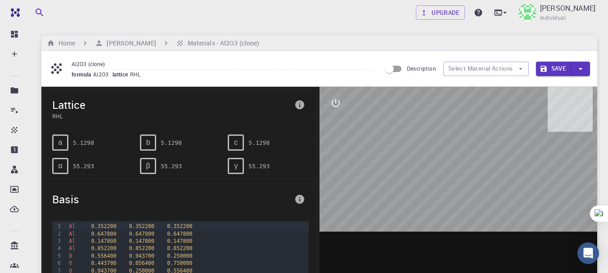
click at [579, 69] on icon "button" at bounding box center [581, 69] width 10 height 10
drag, startPoint x: 286, startPoint y: 61, endPoint x: 271, endPoint y: 61, distance: 15.3
click at [286, 61] on div at bounding box center [304, 136] width 608 height 273
click at [236, 46] on h6 "Materials - Al2O3 (clone)" at bounding box center [222, 43] width 76 height 10
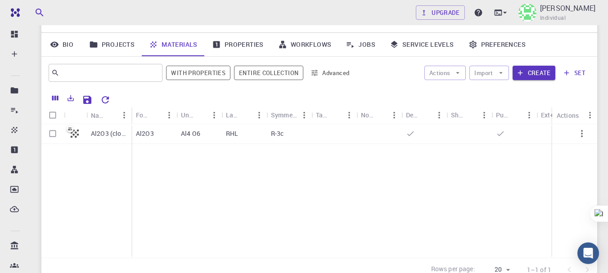
scroll to position [90, 0]
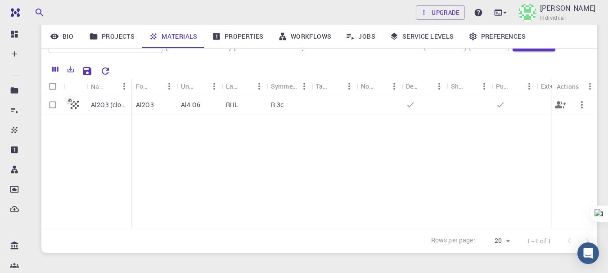
click at [586, 104] on icon "button" at bounding box center [582, 105] width 11 height 11
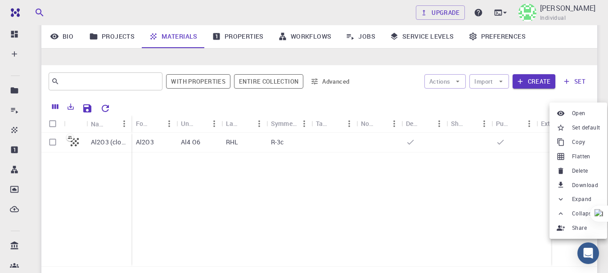
scroll to position [50, 0]
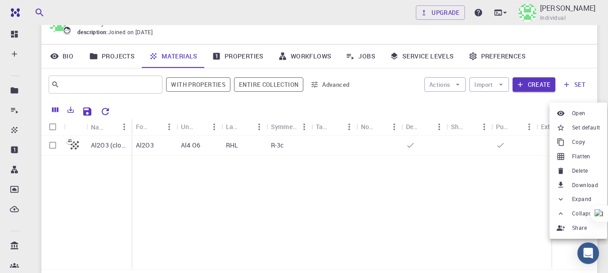
click at [462, 190] on div at bounding box center [304, 136] width 608 height 273
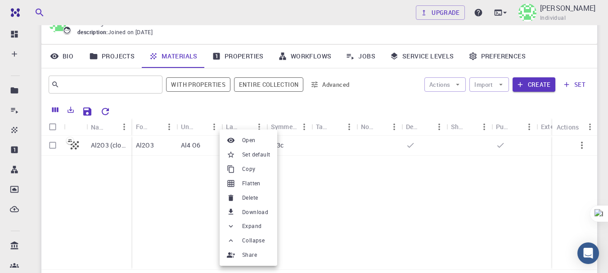
click at [358, 218] on div at bounding box center [304, 136] width 608 height 273
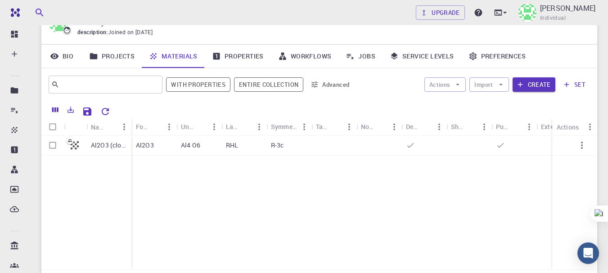
click at [355, 197] on div "Al2O3 (clone) Al2O3 Al4 O6 RHL R-3c" at bounding box center [356, 203] width 630 height 134
click at [459, 199] on div "Al2O3 (clone) Al2O3 Al4 O6 RHL R-3c" at bounding box center [356, 203] width 630 height 134
click at [504, 88] on icon "button" at bounding box center [501, 85] width 8 height 8
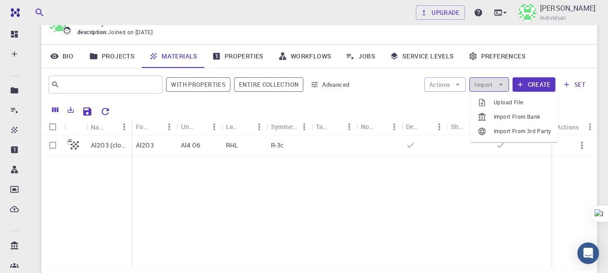
click at [504, 88] on icon "button" at bounding box center [501, 85] width 8 height 8
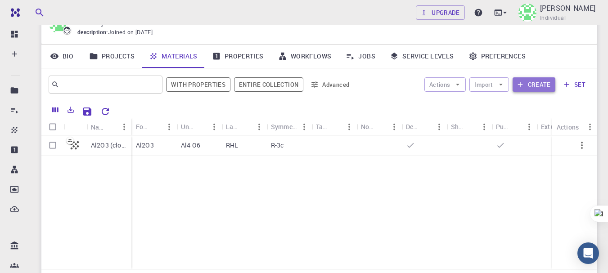
click at [544, 80] on button "Create" at bounding box center [534, 84] width 43 height 14
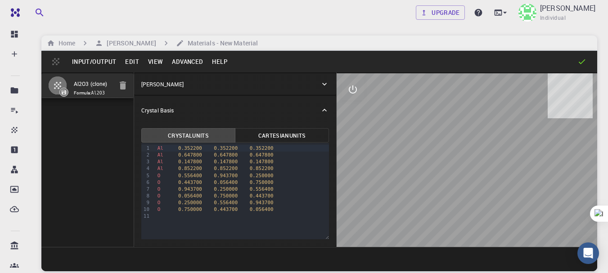
click at [289, 82] on div "Crystal Lattice" at bounding box center [230, 84] width 179 height 8
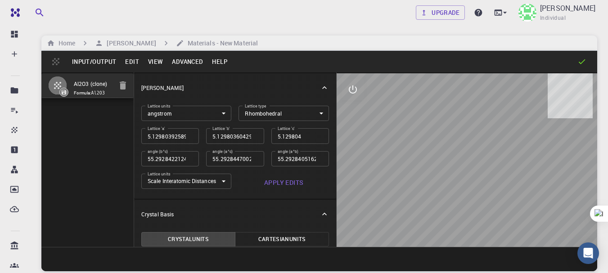
click at [309, 110] on body "Free Dashboard Create New Job New Material Create Material Upload File Import f…" at bounding box center [304, 171] width 608 height 342
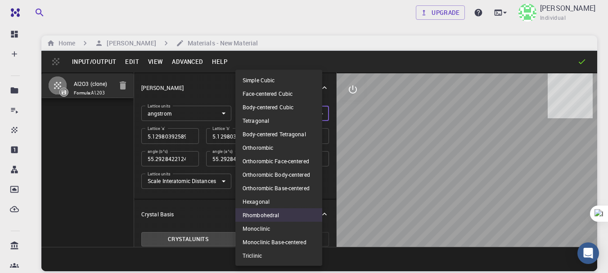
click at [263, 205] on li "Hexagonal" at bounding box center [279, 202] width 87 height 14
type input "HEX"
type input "5.129803926"
type input "90"
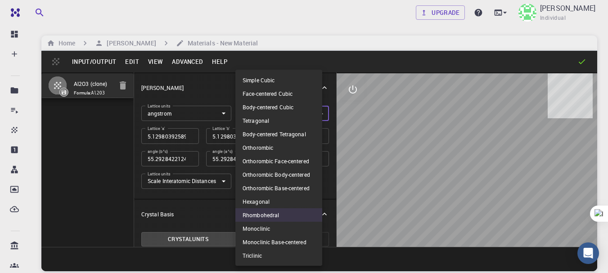
type input "90"
type input "120"
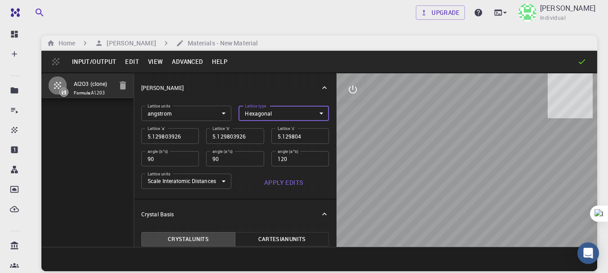
click at [177, 135] on input "5.129803926" at bounding box center [170, 135] width 58 height 15
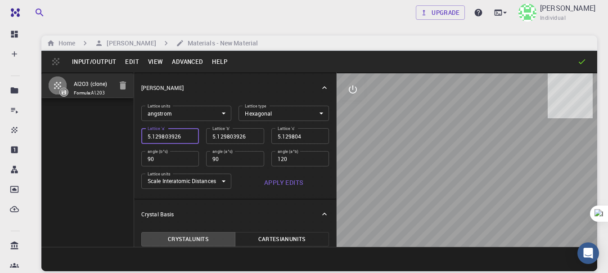
type input "4"
type input "4.7"
type input "4.75"
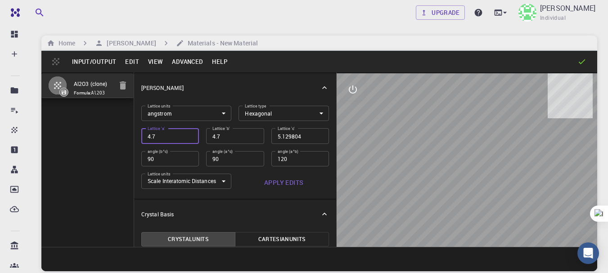
type input "4.75"
type input "4.758"
type input "4.7587"
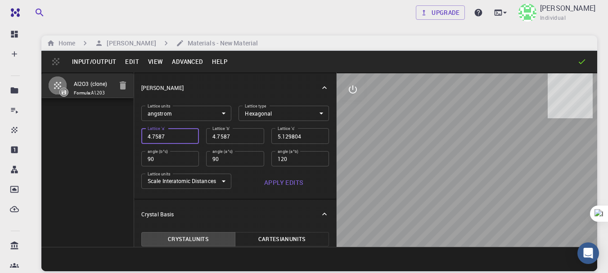
type input "4.7587"
click at [298, 139] on input "5.129804" at bounding box center [301, 135] width 58 height 15
type input "12.9929"
click at [225, 183] on body "Free Dashboard Create New Job New Material Create Material Upload File Import f…" at bounding box center [304, 171] width 608 height 342
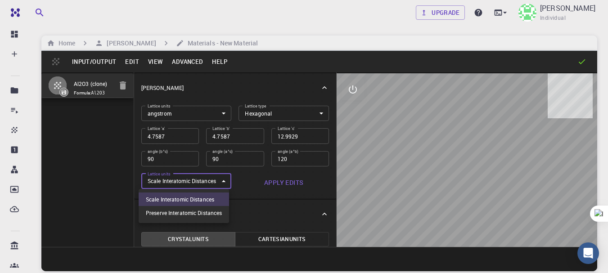
click at [225, 183] on div at bounding box center [304, 136] width 608 height 273
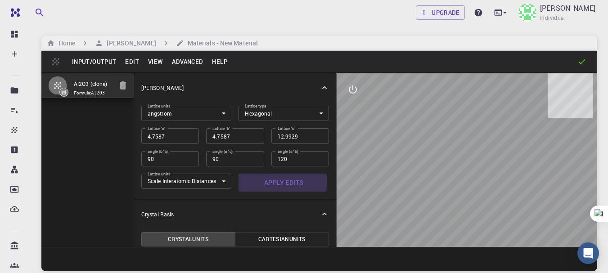
click at [272, 182] on button "Apply Edits" at bounding box center [284, 183] width 91 height 18
drag, startPoint x: 458, startPoint y: 165, endPoint x: 490, endPoint y: 154, distance: 33.9
click at [484, 169] on div at bounding box center [467, 160] width 261 height 174
drag, startPoint x: 489, startPoint y: 135, endPoint x: 474, endPoint y: 151, distance: 21.7
click at [478, 150] on div at bounding box center [467, 160] width 261 height 174
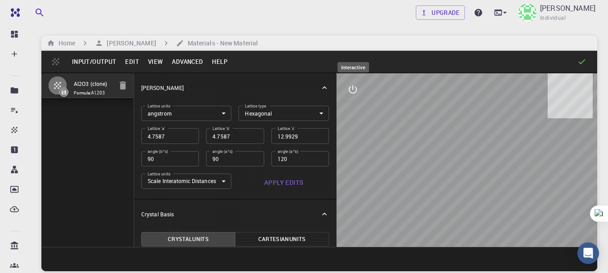
click at [361, 80] on button "interactive" at bounding box center [353, 90] width 22 height 22
click at [358, 114] on icon "view" at bounding box center [353, 111] width 11 height 11
click at [352, 114] on icon "view" at bounding box center [353, 111] width 10 height 7
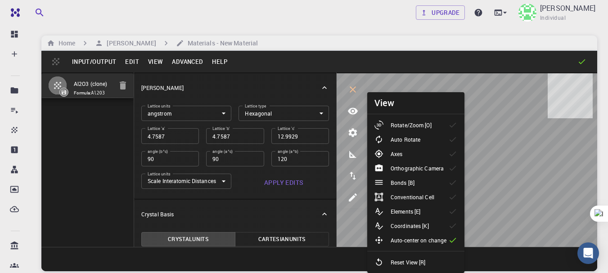
click at [394, 127] on p "Rotate/Zoom [O]" at bounding box center [411, 125] width 41 height 8
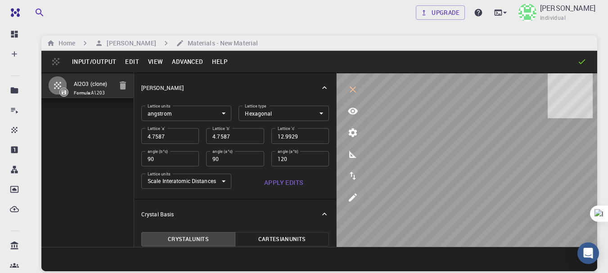
click at [309, 114] on body "Free Dashboard Create New Job New Material Create Material Upload File Import f…" at bounding box center [304, 171] width 608 height 342
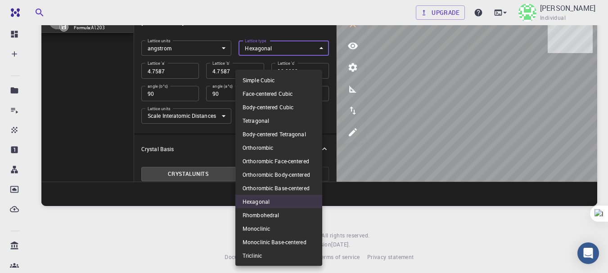
scroll to position [68, 0]
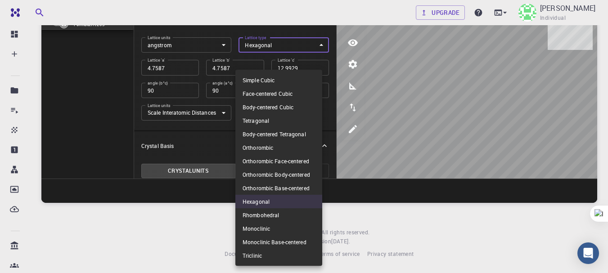
click at [395, 106] on div at bounding box center [304, 136] width 608 height 273
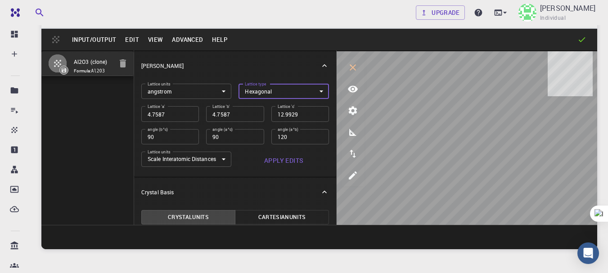
scroll to position [0, 0]
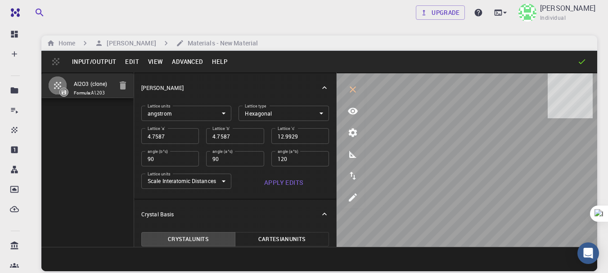
click at [582, 58] on icon at bounding box center [582, 61] width 9 height 9
drag, startPoint x: 582, startPoint y: 58, endPoint x: 568, endPoint y: 64, distance: 15.5
click at [581, 58] on icon at bounding box center [582, 61] width 9 height 9
click at [357, 94] on icon "interactive" at bounding box center [353, 89] width 11 height 11
click at [276, 59] on div at bounding box center [409, 61] width 355 height 9
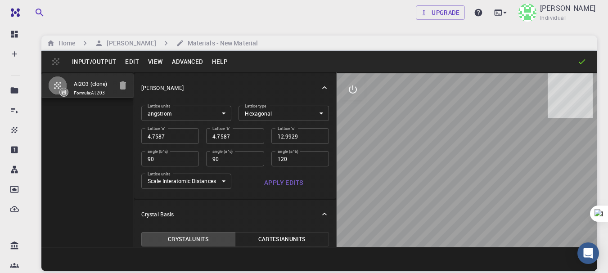
click at [580, 57] on div "Input/Output Edit View Advanced Help" at bounding box center [319, 62] width 556 height 22
click at [100, 59] on button "Input/Output" at bounding box center [94, 61] width 53 height 14
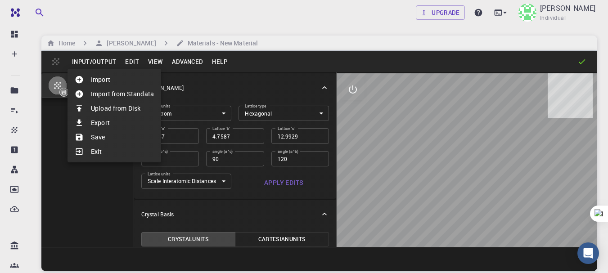
click at [104, 143] on li "Save" at bounding box center [115, 137] width 94 height 14
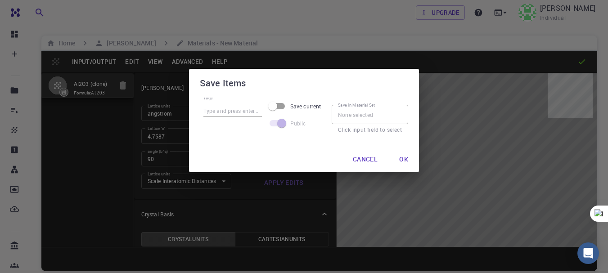
click at [225, 107] on input "Tags" at bounding box center [233, 111] width 59 height 12
type input "alpha al2o3"
click at [287, 105] on input "Save current" at bounding box center [272, 106] width 51 height 17
checkbox input "true"
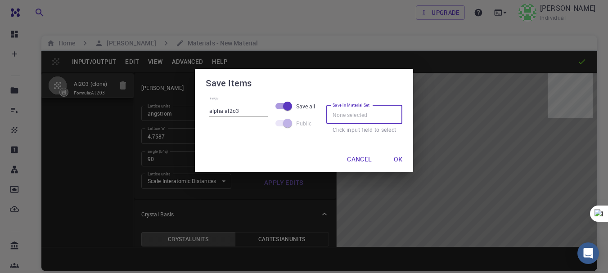
click at [365, 116] on input "Save in Material Set" at bounding box center [364, 114] width 77 height 19
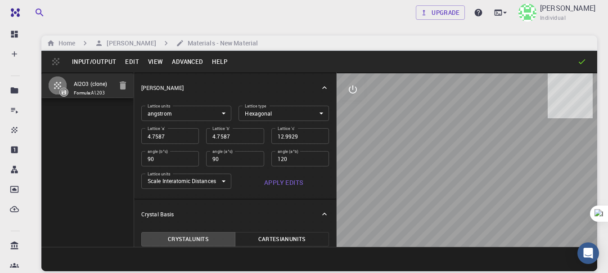
click at [92, 58] on button "Input/Output" at bounding box center [94, 61] width 53 height 14
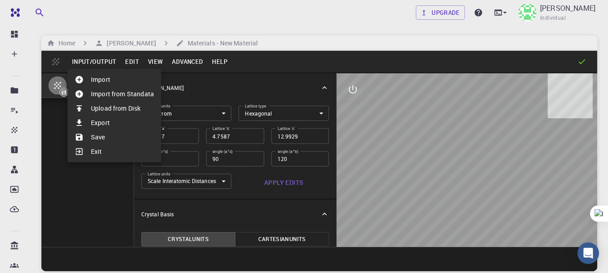
click at [119, 134] on li "Save" at bounding box center [115, 137] width 94 height 14
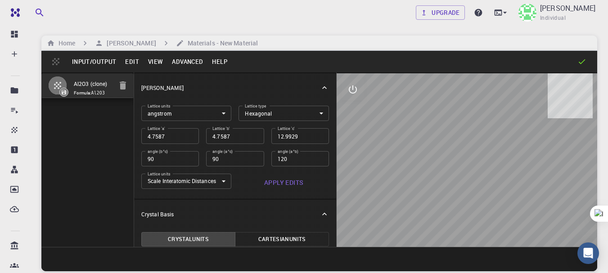
click at [86, 63] on button "Input/Output" at bounding box center [94, 61] width 53 height 14
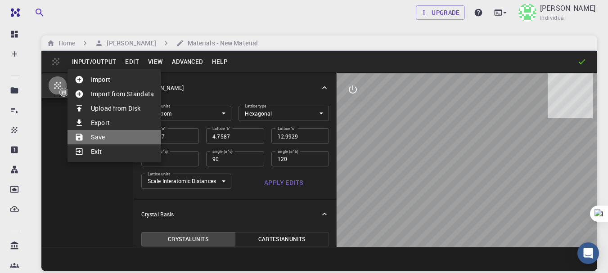
click at [95, 131] on li "Save" at bounding box center [115, 137] width 94 height 14
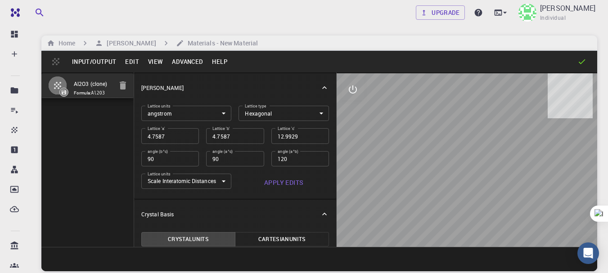
click at [82, 59] on button "Input/Output" at bounding box center [94, 61] width 53 height 14
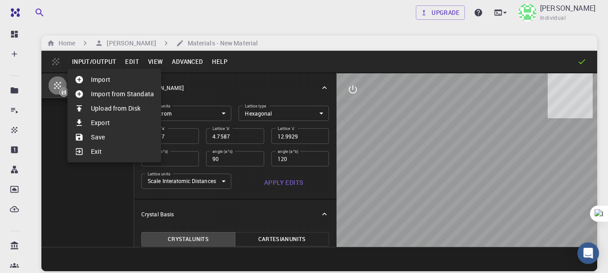
click at [96, 147] on li "Exit" at bounding box center [115, 152] width 94 height 14
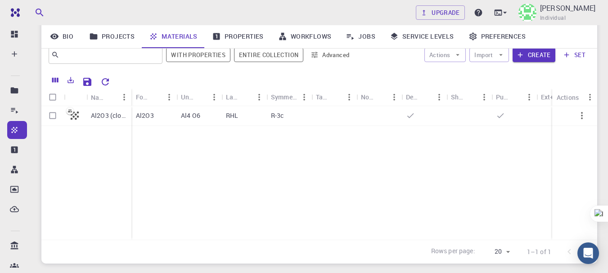
scroll to position [90, 0]
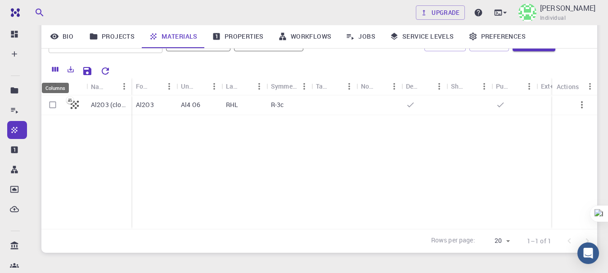
click at [57, 69] on icon "Columns" at bounding box center [55, 69] width 8 height 8
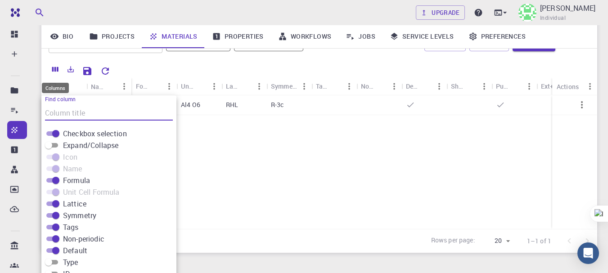
scroll to position [115, 0]
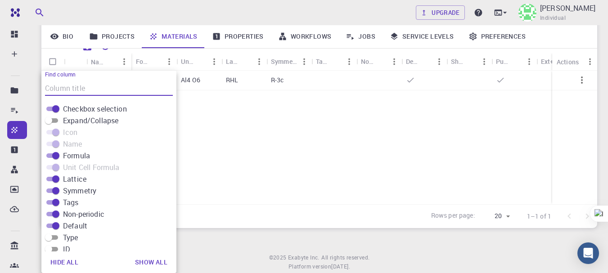
click at [54, 78] on label "Find column" at bounding box center [60, 75] width 31 height 8
click at [54, 82] on input "Find column" at bounding box center [109, 89] width 128 height 14
click at [251, 134] on div "Al2O3 (clone) Al2O3 Al4 O6 RHL R-3c" at bounding box center [356, 138] width 630 height 134
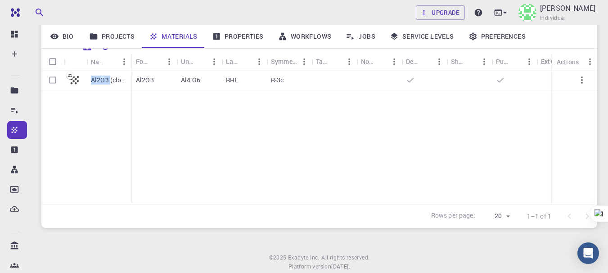
click at [251, 134] on div "Al2O3 (clone) Al2O3 Al4 O6 RHL R-3c" at bounding box center [356, 138] width 630 height 134
click at [123, 102] on div "Al2O3 (clone)" at bounding box center [86, 138] width 90 height 134
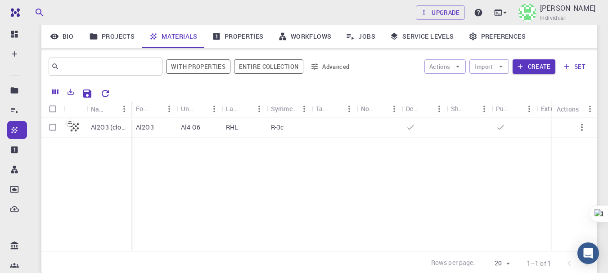
scroll to position [45, 0]
